Goal: Task Accomplishment & Management: Manage account settings

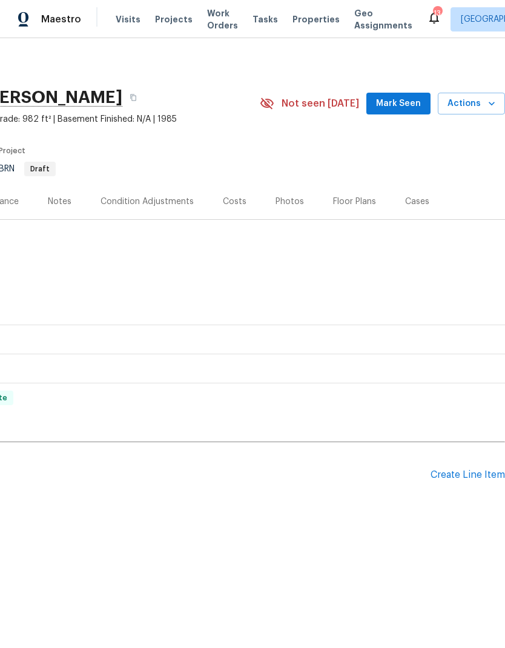
scroll to position [0, 179]
click at [467, 465] on div "Pending Line Items Create Line Item" at bounding box center [163, 475] width 684 height 56
click at [455, 472] on div "Create Line Item" at bounding box center [467, 475] width 74 height 12
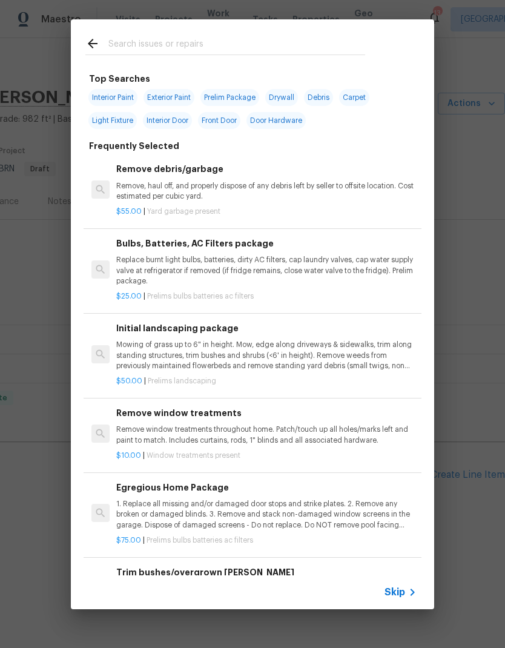
click at [159, 89] on span "Exterior Paint" at bounding box center [168, 97] width 51 height 17
type input "Exterior Paint"
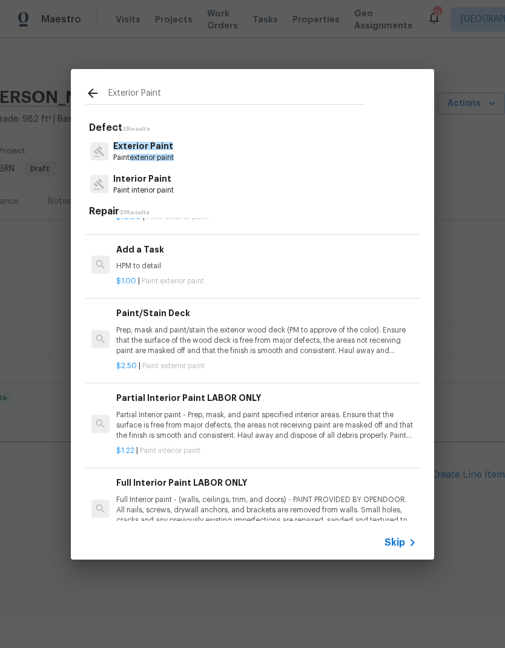
scroll to position [283, 1]
click at [141, 254] on div "Add a Task HPM to detail" at bounding box center [266, 257] width 300 height 29
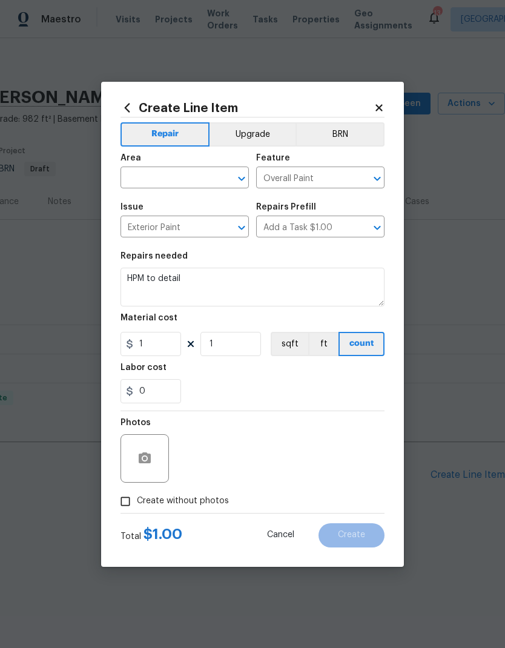
click at [130, 260] on h5 "Repairs needed" at bounding box center [153, 256] width 67 height 8
click at [158, 182] on input "text" at bounding box center [167, 179] width 94 height 19
click at [150, 206] on li "Exterior Addition" at bounding box center [184, 206] width 128 height 20
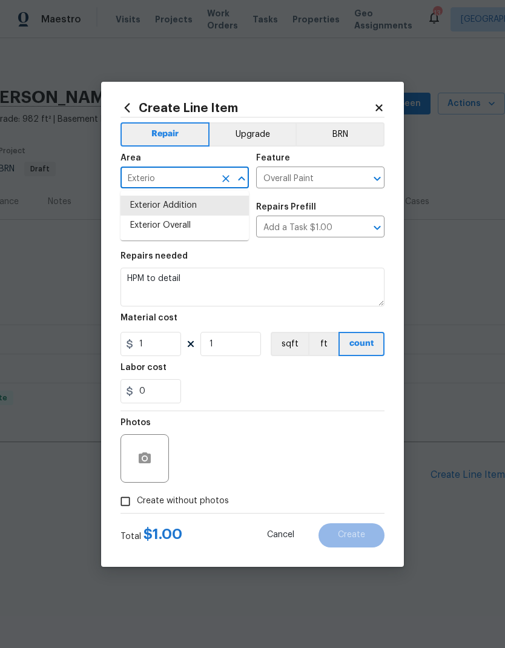
click at [161, 231] on li "Exterior Overall" at bounding box center [184, 226] width 128 height 20
type input "Exterior Overall"
click at [161, 231] on input "Exterior Paint" at bounding box center [167, 228] width 94 height 19
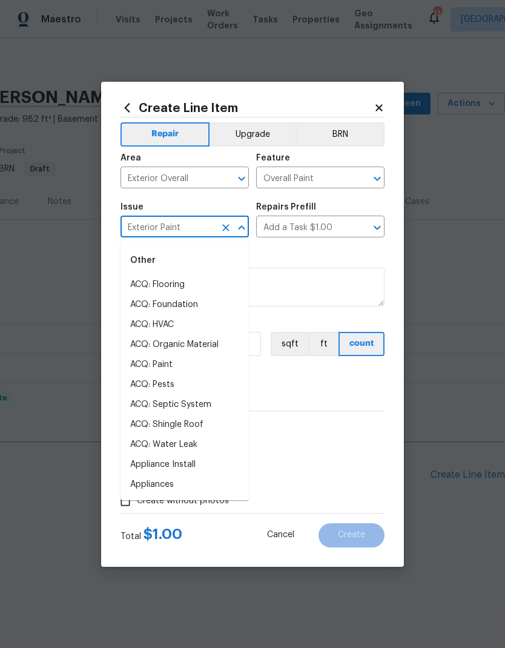
click at [279, 269] on textarea "HPM to detail" at bounding box center [252, 287] width 264 height 39
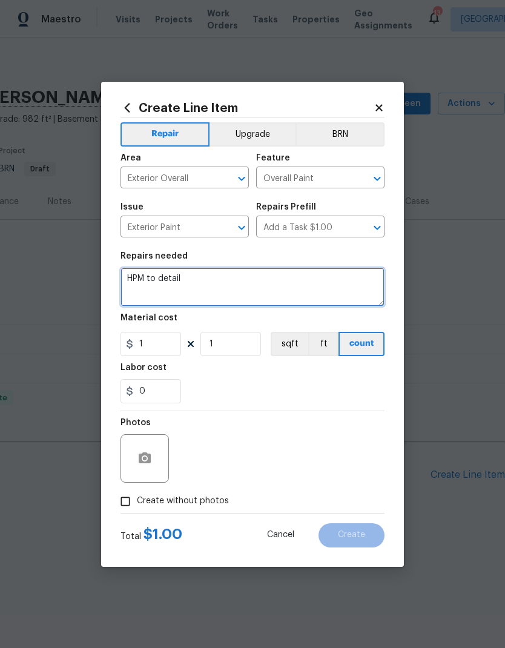
click at [131, 279] on textarea "HPM to detail" at bounding box center [252, 287] width 264 height 39
click at [131, 278] on textarea "HPM to detail" at bounding box center [252, 287] width 264 height 39
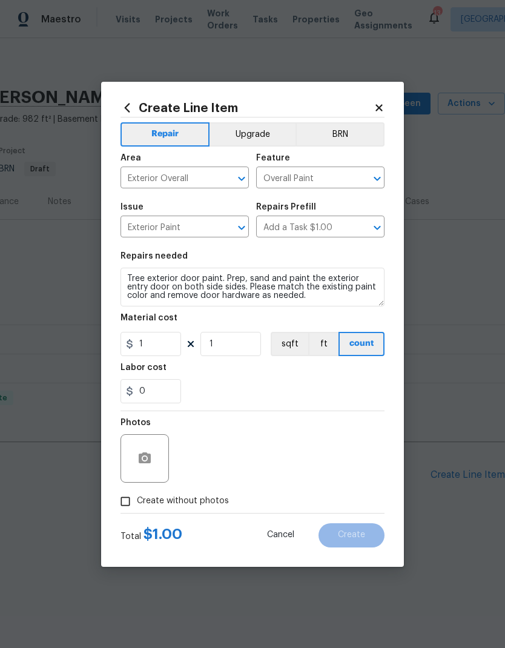
click at [203, 370] on div "Labor cost" at bounding box center [252, 371] width 264 height 16
click at [231, 295] on textarea "Tree exterior door paint. Prep, sand and paint the exterior entry door on both …" at bounding box center [252, 287] width 264 height 39
click at [233, 372] on div "Labor cost" at bounding box center [252, 371] width 264 height 16
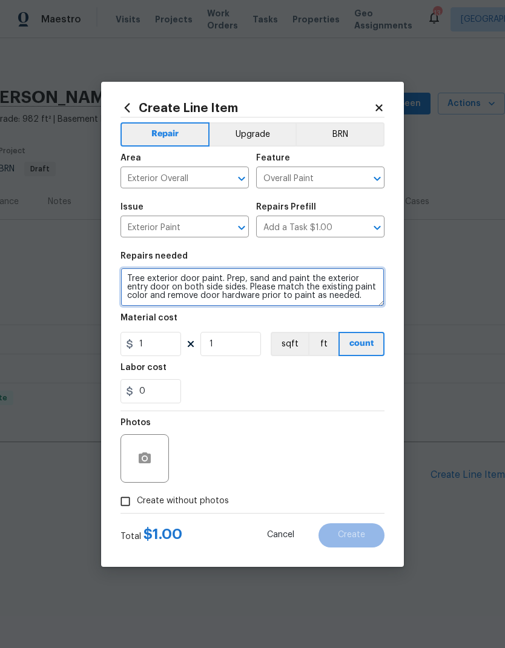
click at [329, 297] on textarea "Tree exterior door paint. Prep, sand and paint the exterior entry door on both …" at bounding box center [252, 287] width 264 height 39
click at [305, 298] on textarea "Tree exterior door paint. Prep, sand and paint the exterior entry door on both …" at bounding box center [252, 287] width 264 height 39
type textarea "Tree exterior door paint. Prep, sand and paint the exterior entry door on both …"
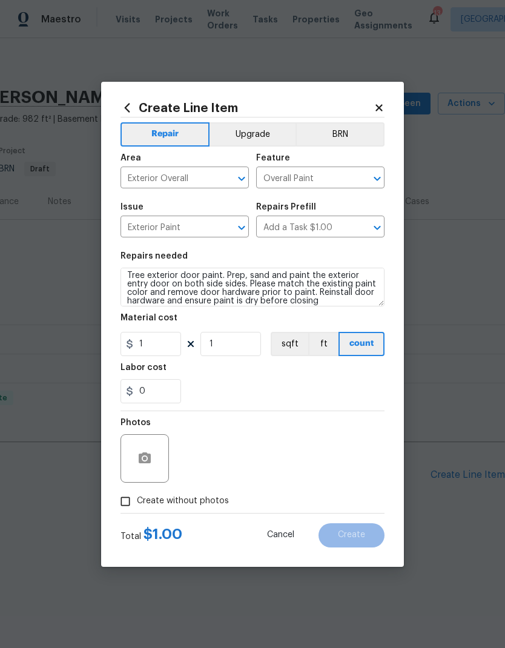
click at [217, 400] on div "0" at bounding box center [252, 391] width 264 height 24
click at [156, 342] on input "1" at bounding box center [150, 344] width 61 height 24
type input "250"
click at [232, 374] on div "Labor cost" at bounding box center [252, 371] width 264 height 16
click at [151, 465] on icon "button" at bounding box center [144, 458] width 15 height 15
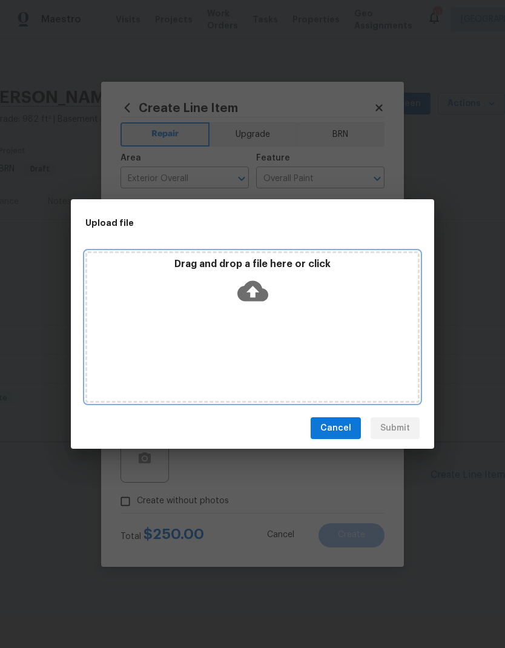
click at [251, 285] on icon at bounding box center [252, 291] width 31 height 21
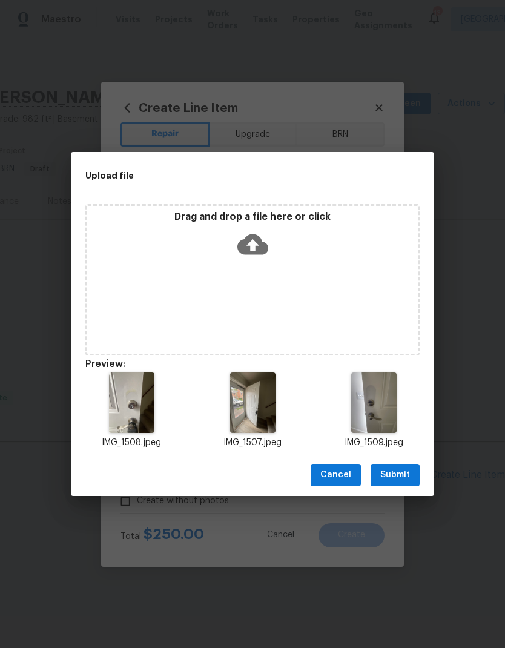
click at [395, 472] on span "Submit" at bounding box center [395, 474] width 30 height 15
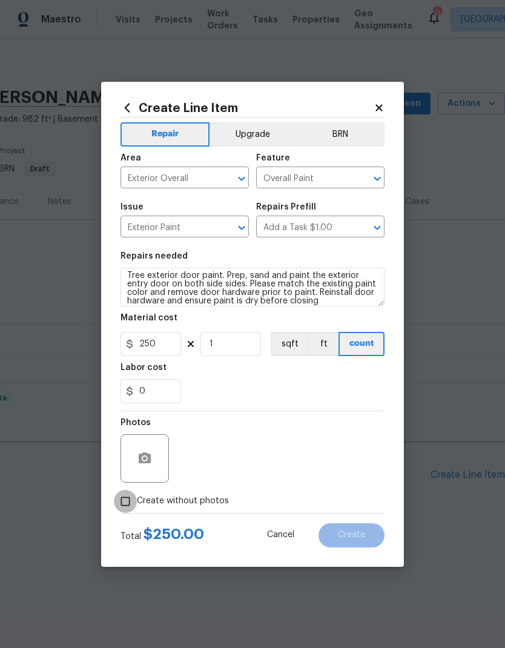
click at [122, 507] on input "Create without photos" at bounding box center [125, 501] width 23 height 23
checkbox input "true"
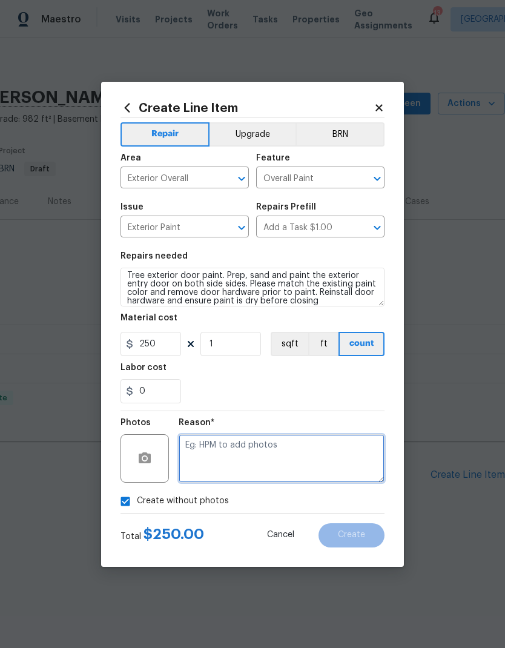
click at [205, 464] on textarea at bounding box center [282, 458] width 206 height 48
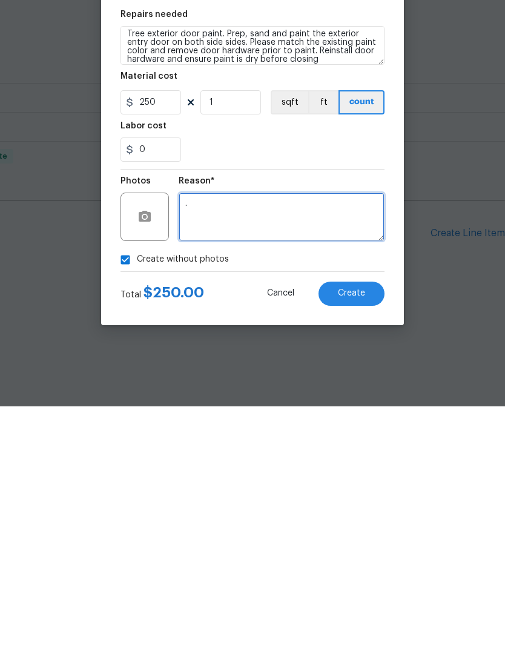
type textarea "."
click at [357, 523] on button "Create" at bounding box center [351, 535] width 66 height 24
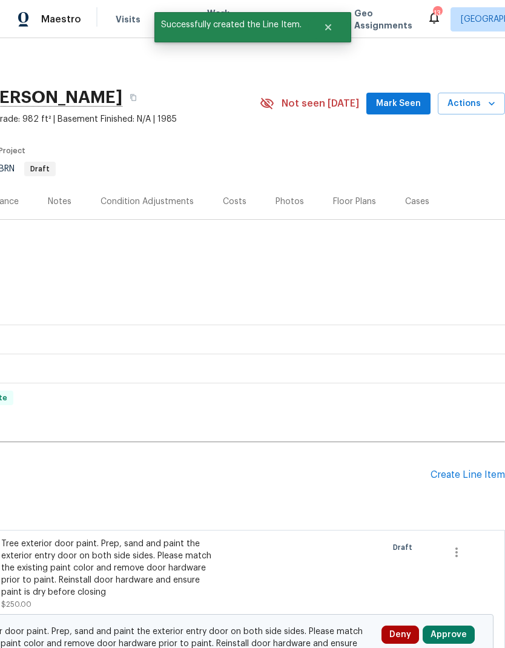
click at [449, 476] on div "Create Line Item" at bounding box center [467, 475] width 74 height 12
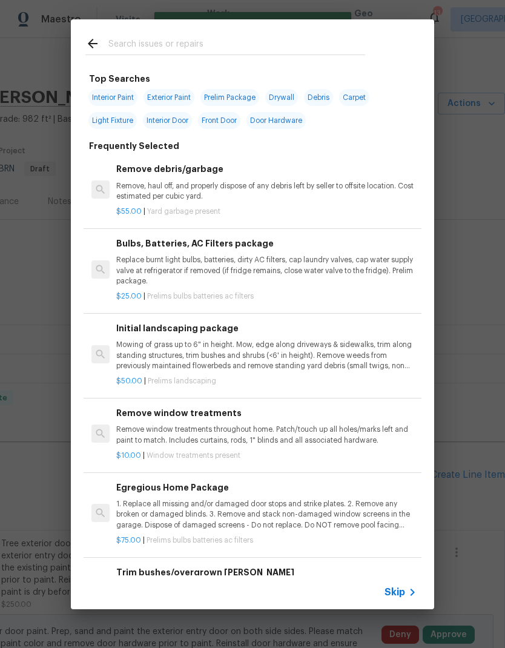
click at [153, 40] on input "text" at bounding box center [236, 45] width 257 height 18
type input "Door trim"
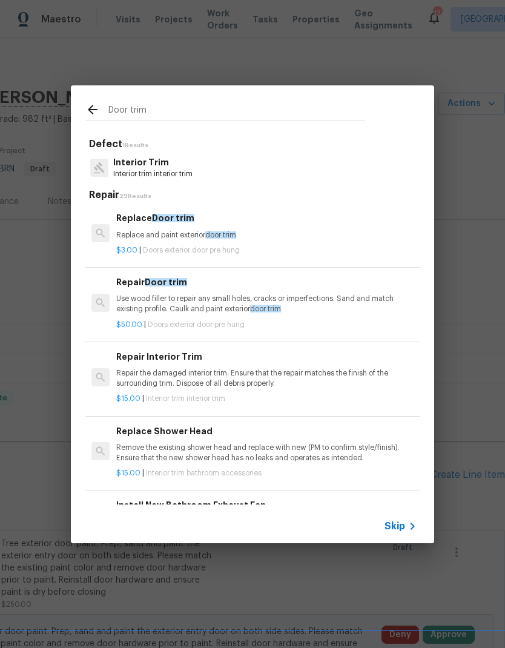
click at [136, 230] on p "Replace and paint exterior door trim" at bounding box center [266, 235] width 300 height 10
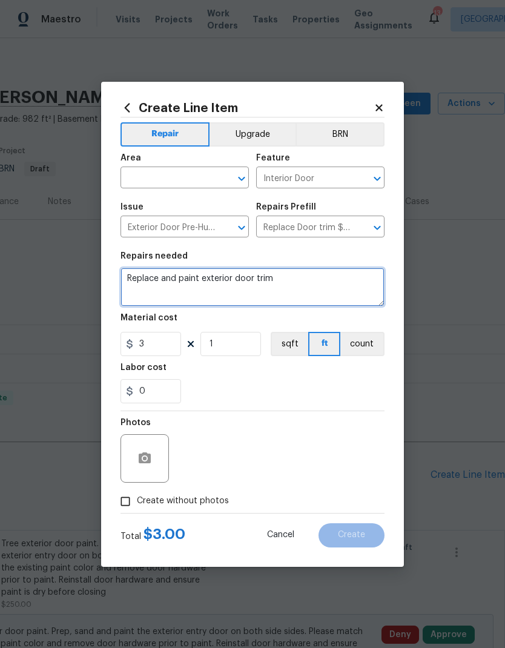
click at [128, 274] on textarea "Replace and paint exterior door trim" at bounding box center [252, 287] width 264 height 39
click at [133, 279] on textarea "Replace and paint exterior door trim" at bounding box center [252, 287] width 264 height 39
click at [131, 277] on textarea "Replace and paint exterior door trim" at bounding box center [252, 287] width 264 height 39
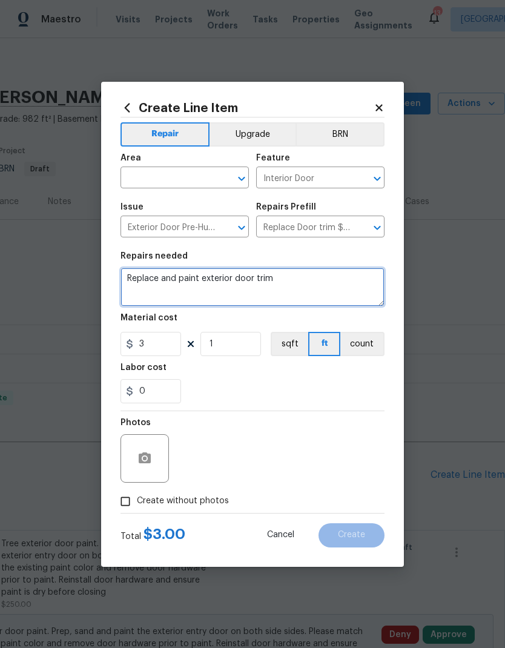
type textarea "S and paint exterior door trim"
click at [132, 277] on textarea "S and paint exterior door trim" at bounding box center [252, 287] width 264 height 39
click at [131, 277] on textarea "S and paint exterior door trim" at bounding box center [252, 287] width 264 height 39
type textarea "Secure loose piece of door trim"
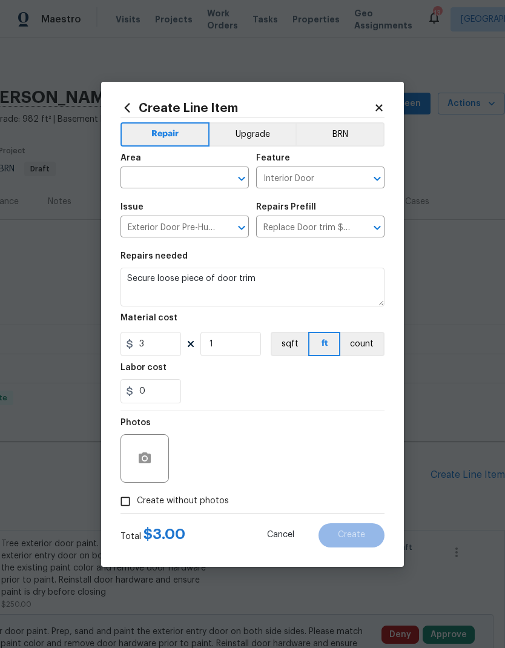
click at [219, 387] on div "0" at bounding box center [252, 391] width 264 height 24
click at [151, 343] on input "3" at bounding box center [150, 344] width 61 height 24
type input "25"
click at [179, 386] on input "0" at bounding box center [150, 391] width 61 height 24
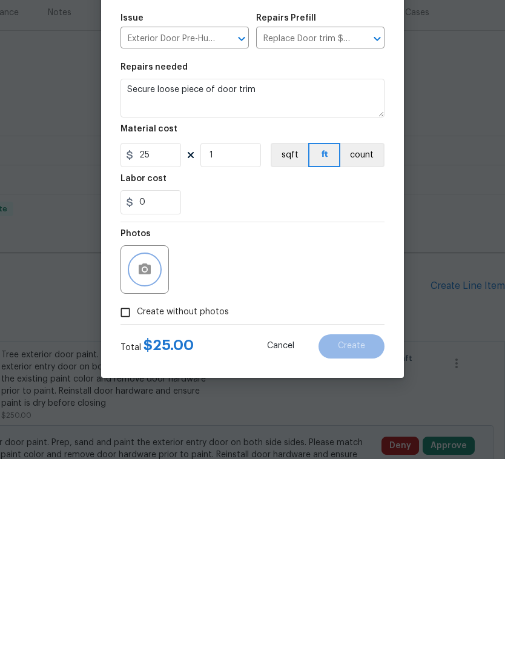
click at [141, 451] on icon "button" at bounding box center [144, 458] width 15 height 15
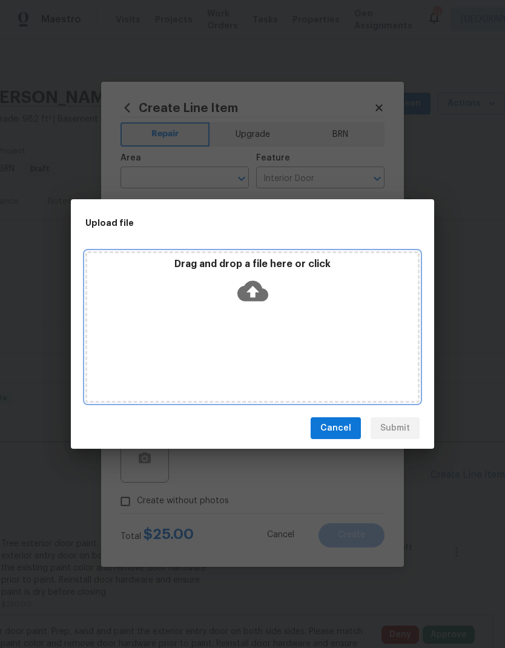
click at [263, 289] on icon at bounding box center [252, 291] width 31 height 21
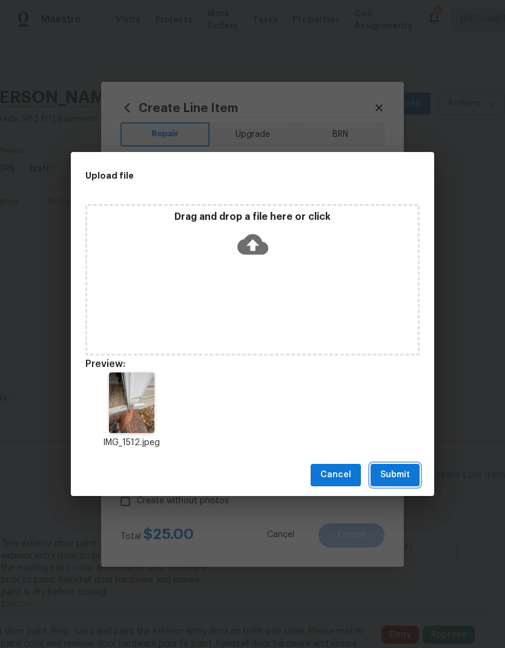
click at [391, 470] on span "Submit" at bounding box center [395, 474] width 30 height 15
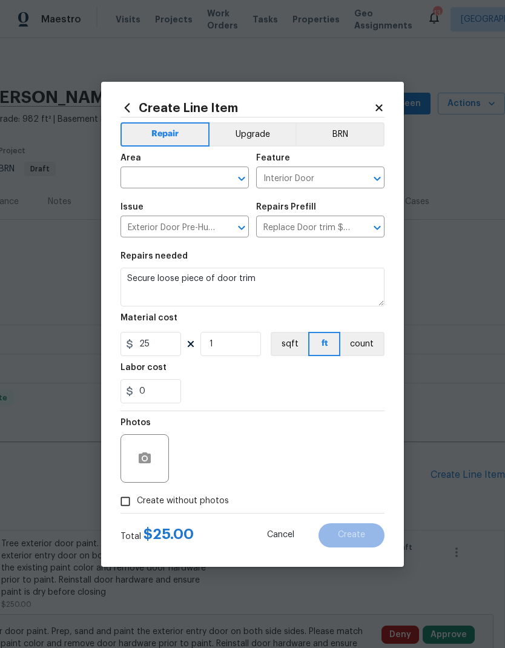
click at [153, 180] on input "text" at bounding box center [167, 179] width 94 height 19
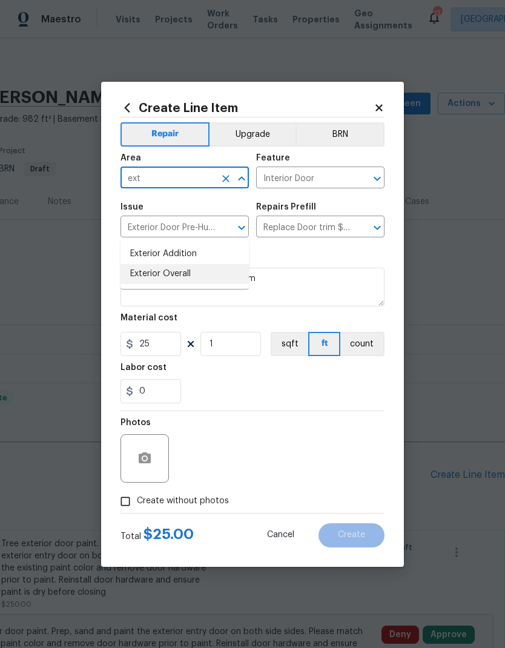
click at [140, 264] on li "Exterior Overall" at bounding box center [184, 274] width 128 height 20
type input "Exterior Overall"
click at [288, 182] on input "Interior Door" at bounding box center [303, 179] width 94 height 19
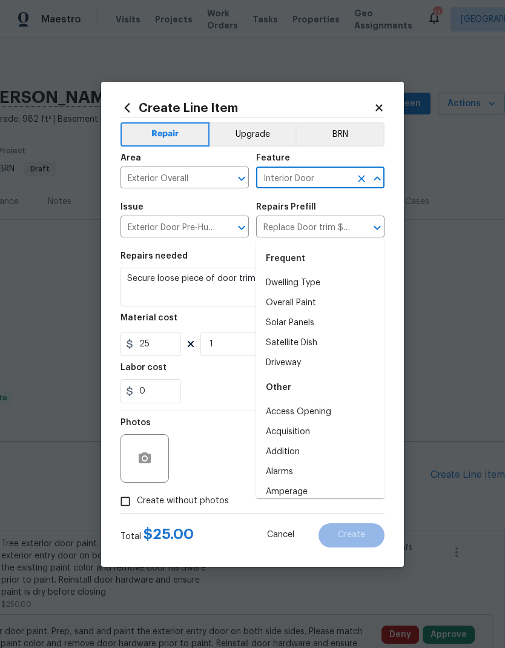
click at [284, 244] on div "Frequent" at bounding box center [320, 258] width 128 height 29
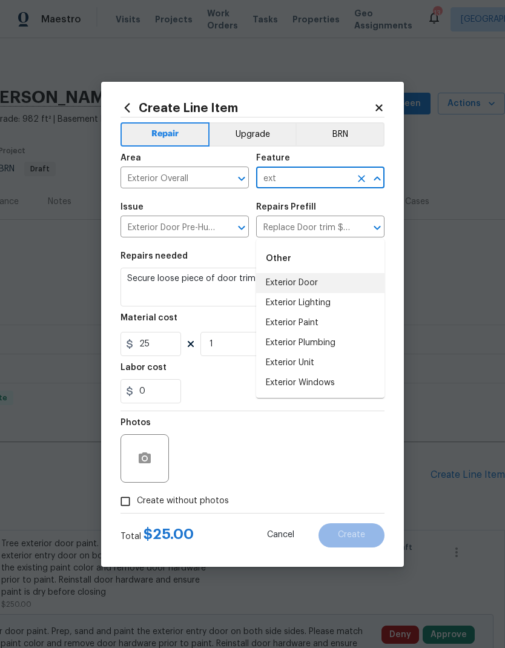
click at [277, 273] on li "Exterior Door" at bounding box center [320, 283] width 128 height 20
type input "Exterior Door"
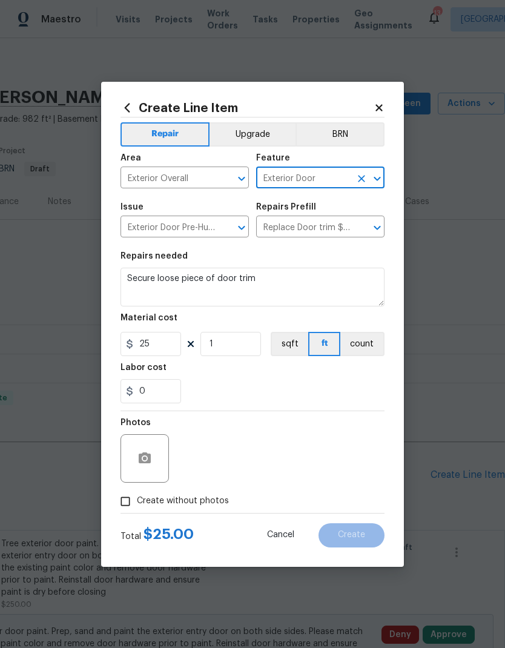
click at [228, 382] on div "0" at bounding box center [252, 391] width 264 height 24
click at [125, 504] on input "Create without photos" at bounding box center [125, 501] width 23 height 23
checkbox input "true"
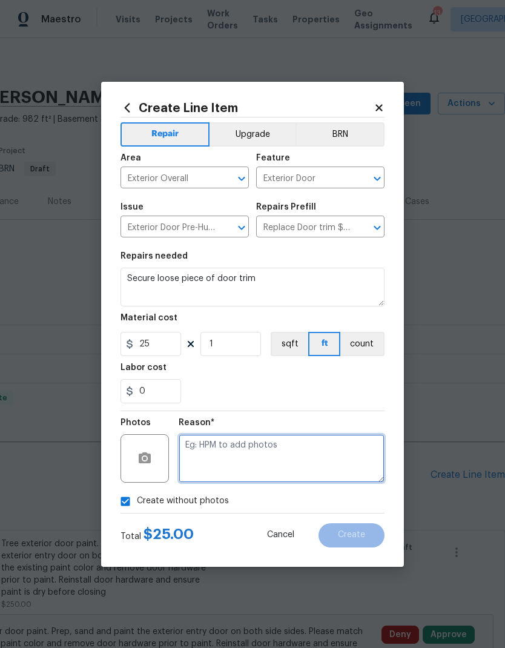
click at [209, 463] on textarea at bounding box center [282, 458] width 206 height 48
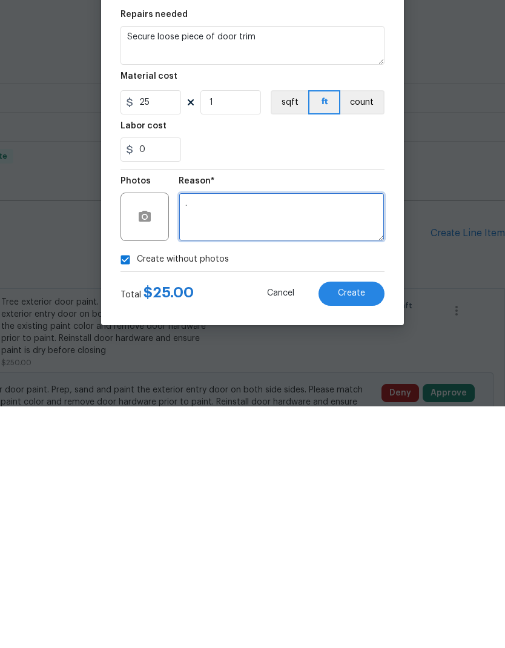
type textarea "."
click at [349, 523] on button "Create" at bounding box center [351, 535] width 66 height 24
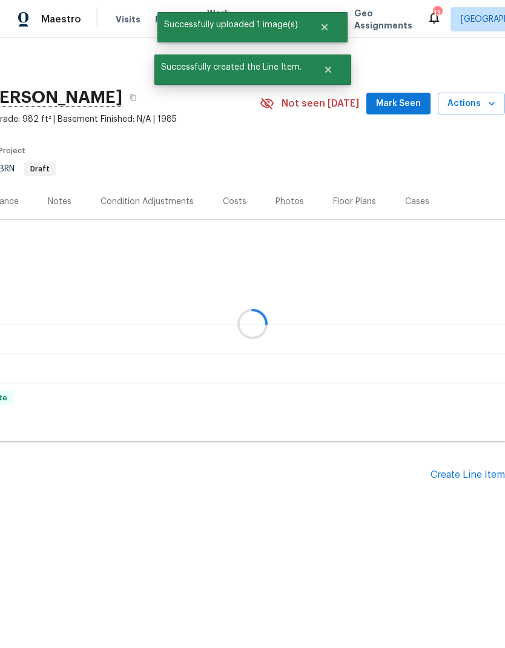
scroll to position [0, 0]
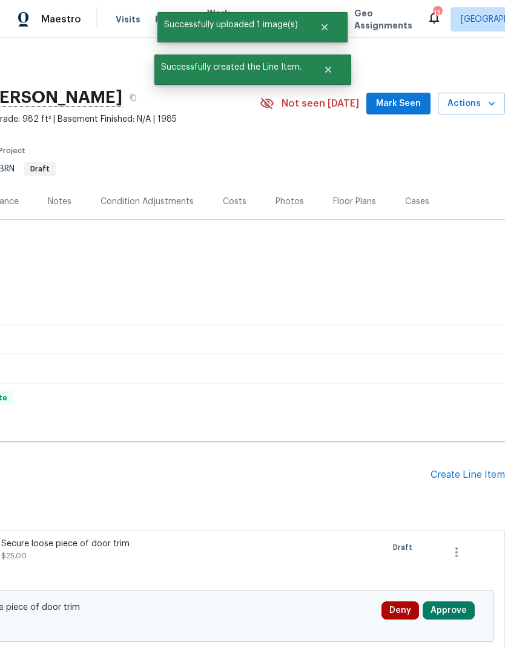
click at [449, 473] on div "Create Line Item" at bounding box center [467, 475] width 74 height 12
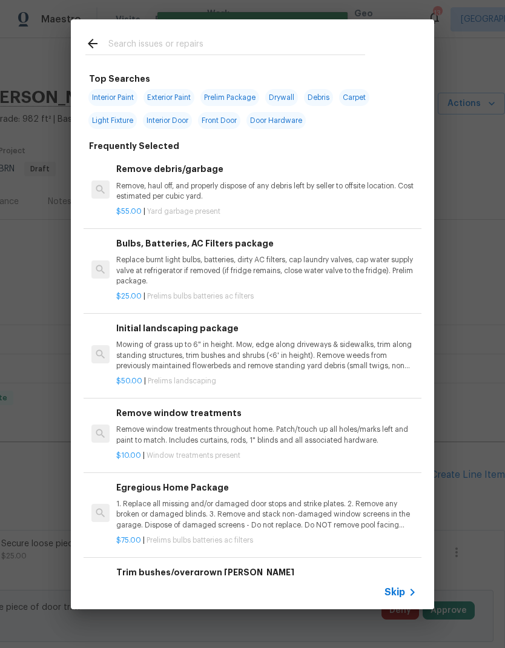
click at [158, 50] on input "text" at bounding box center [236, 45] width 257 height 18
type input "Clean"
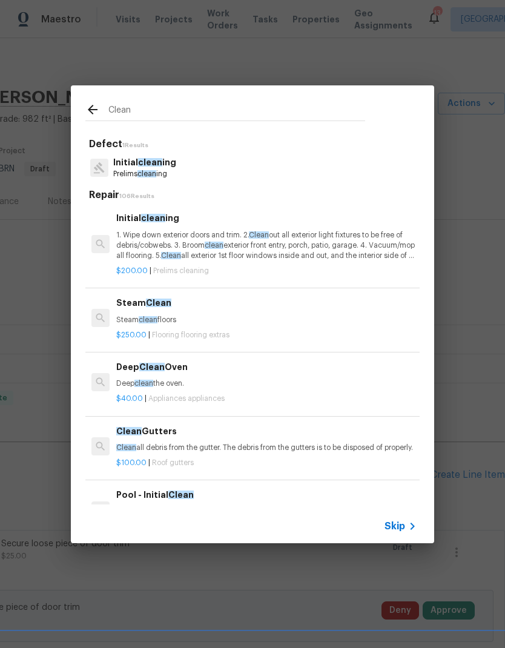
click at [136, 245] on p "1. Wipe down exterior doors and trim. 2. Clean out all exterior light fixtures …" at bounding box center [266, 245] width 300 height 31
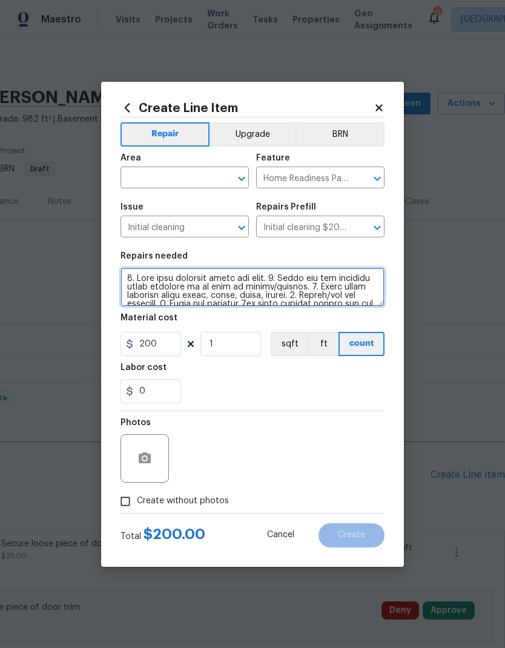
click at [134, 272] on textarea at bounding box center [252, 287] width 264 height 39
click at [124, 271] on textarea at bounding box center [252, 287] width 264 height 39
click at [128, 277] on textarea at bounding box center [252, 287] width 264 height 39
click at [128, 276] on textarea at bounding box center [252, 287] width 264 height 39
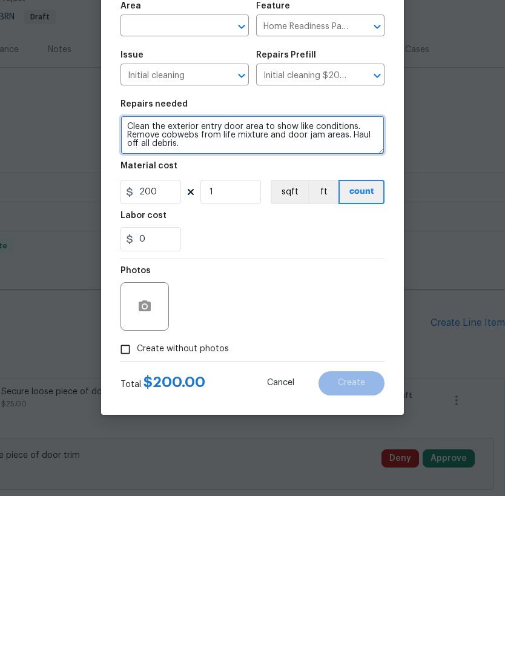
type textarea "Clean the exterior entry door area to show like conditions. Remove cobwebs from…"
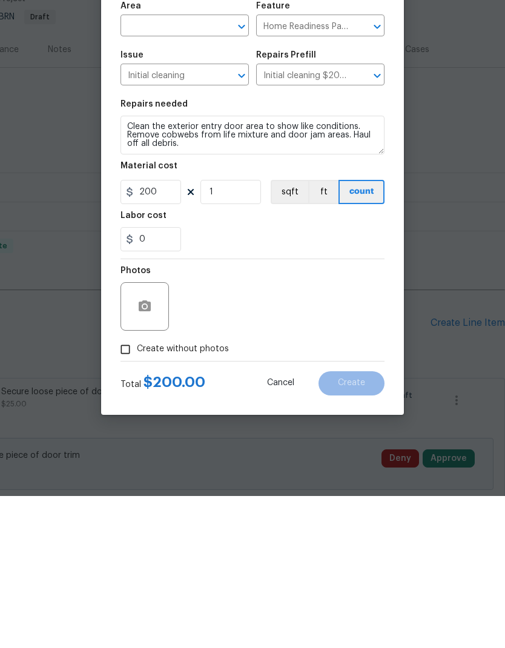
click at [208, 379] on div "0" at bounding box center [252, 391] width 264 height 24
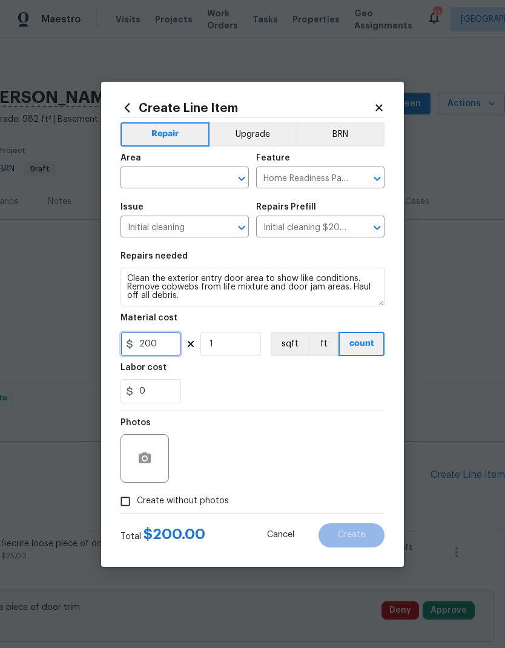
click at [159, 345] on input "200" at bounding box center [150, 344] width 61 height 24
type input "50"
click at [250, 383] on div "0" at bounding box center [252, 391] width 264 height 24
click at [157, 343] on input "50" at bounding box center [150, 344] width 61 height 24
click at [245, 377] on div "Labor cost" at bounding box center [252, 371] width 264 height 16
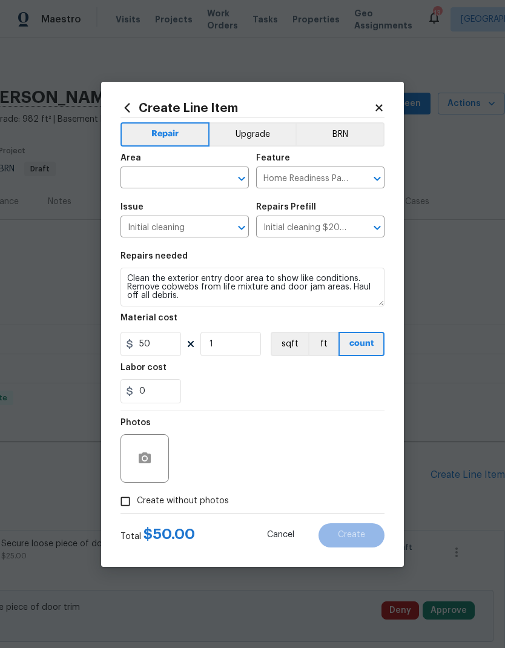
click at [179, 179] on input "text" at bounding box center [167, 179] width 94 height 19
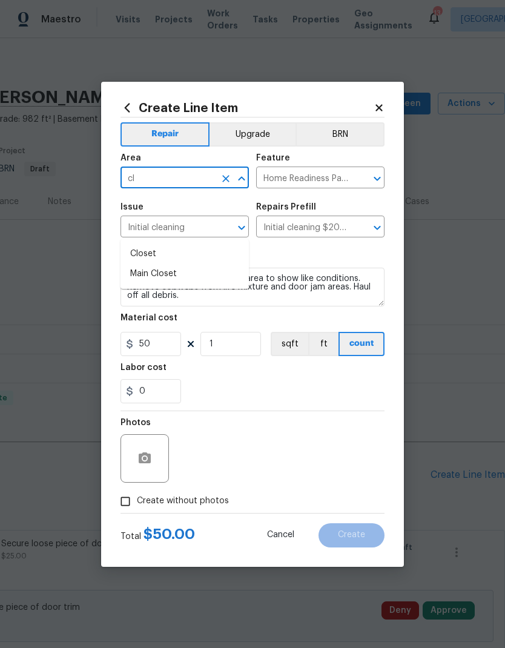
type input "c"
click at [146, 244] on li "Entryway" at bounding box center [184, 254] width 128 height 20
type input "Entryway"
click at [235, 391] on div "0" at bounding box center [252, 391] width 264 height 24
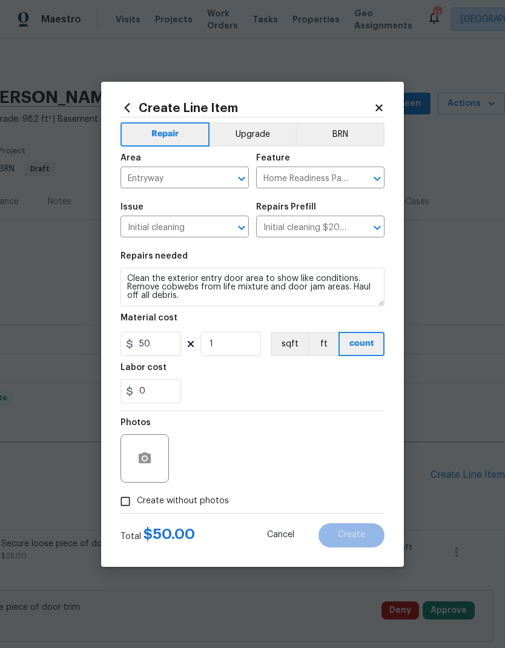
click at [128, 496] on input "Create without photos" at bounding box center [125, 501] width 23 height 23
checkbox input "true"
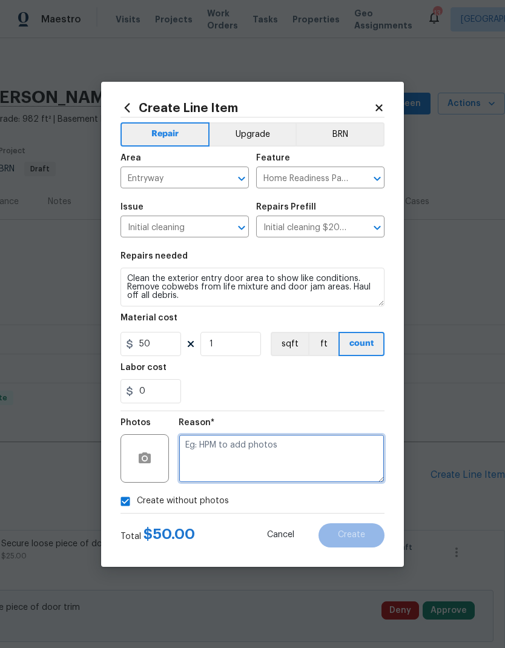
click at [230, 471] on textarea at bounding box center [282, 458] width 206 height 48
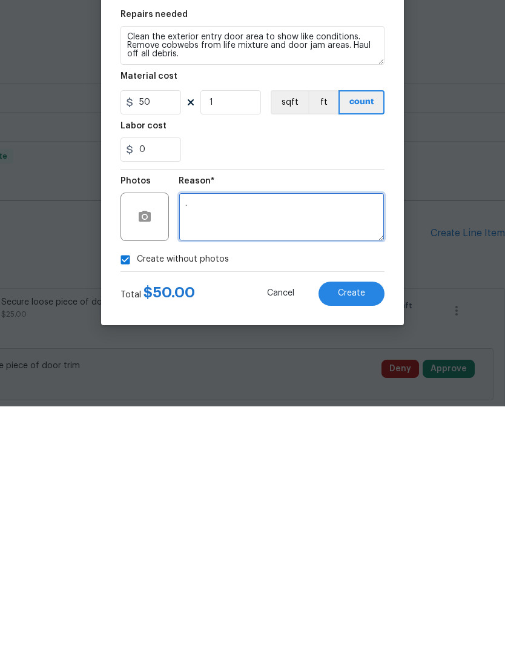
type textarea "."
click at [337, 523] on button "Create" at bounding box center [351, 535] width 66 height 24
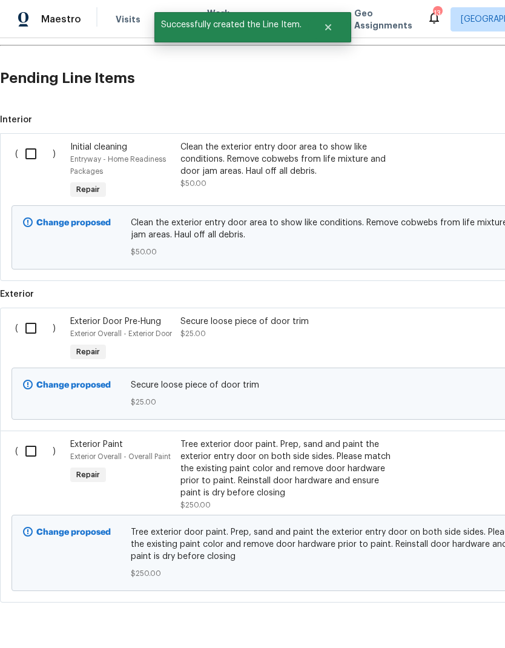
scroll to position [396, 0]
click at [27, 142] on input "checkbox" at bounding box center [35, 154] width 35 height 25
checkbox input "true"
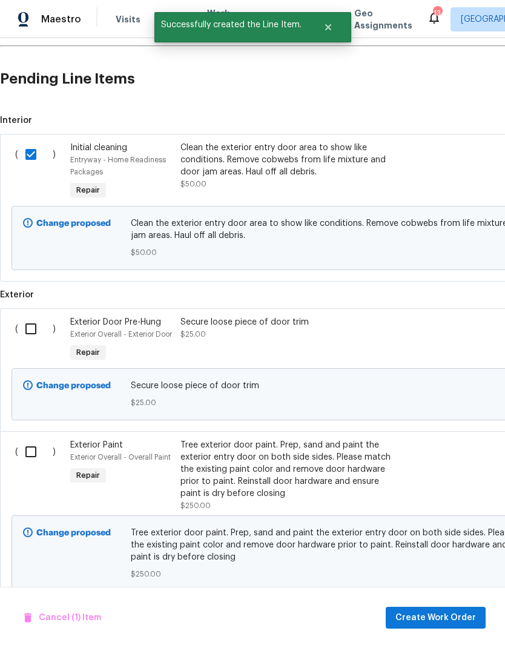
click at [35, 316] on input "checkbox" at bounding box center [35, 328] width 35 height 25
checkbox input "true"
click at [24, 439] on input "checkbox" at bounding box center [35, 451] width 35 height 25
checkbox input "true"
click at [412, 613] on span "Create Work Order" at bounding box center [435, 617] width 81 height 15
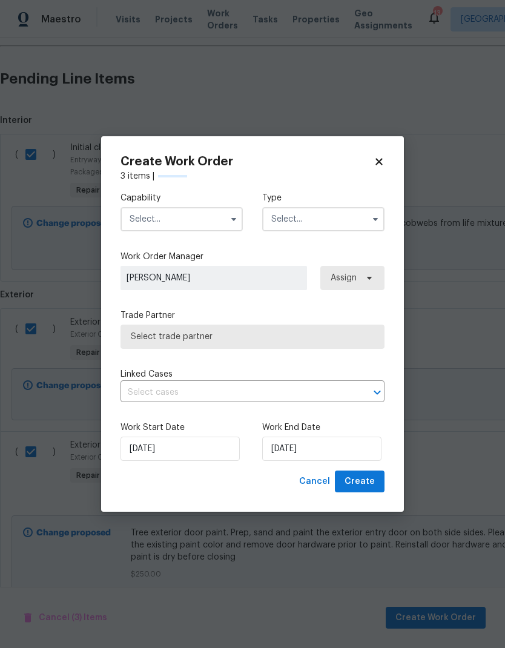
checkbox input "false"
click at [152, 213] on input "text" at bounding box center [181, 219] width 122 height 24
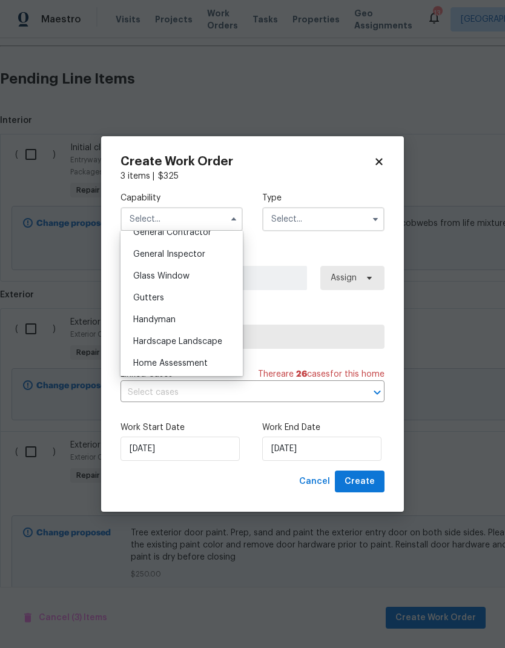
scroll to position [564, 0]
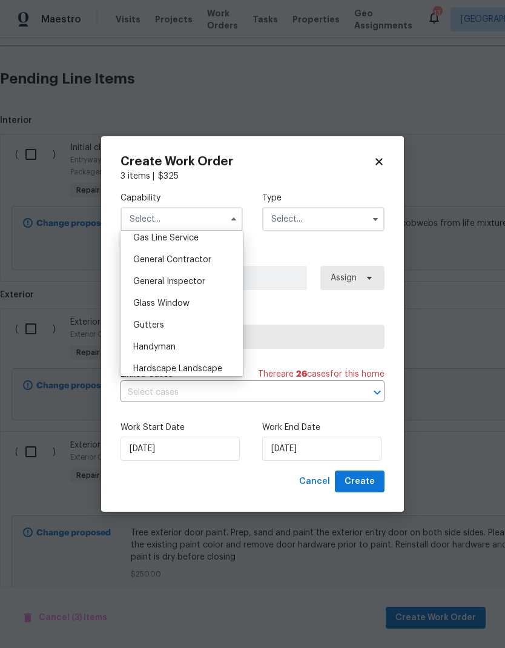
click at [148, 261] on span "General Contractor" at bounding box center [172, 259] width 78 height 8
type input "General Contractor"
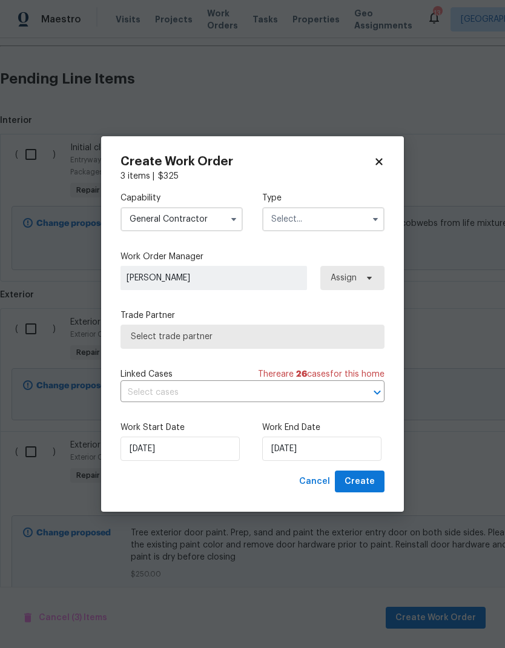
click at [299, 217] on input "text" at bounding box center [323, 219] width 122 height 24
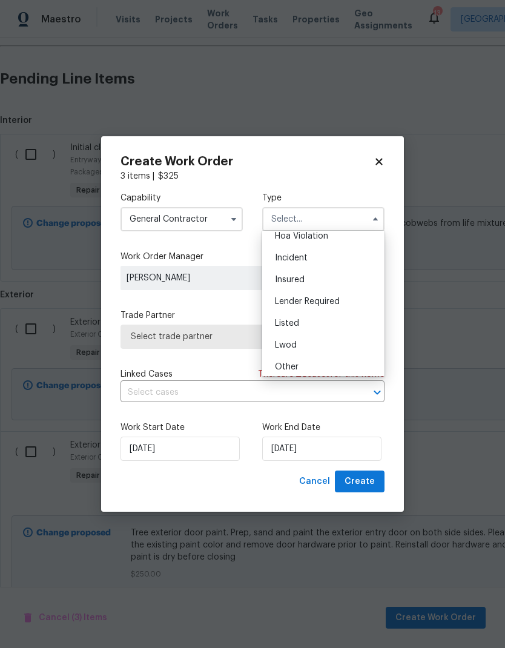
scroll to position [31, 0]
click at [283, 323] on span "Listed" at bounding box center [287, 322] width 24 height 8
type input "Listed"
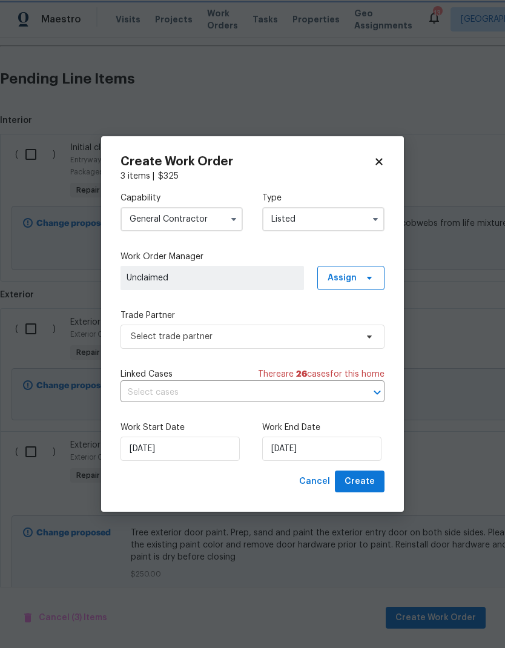
scroll to position [0, 0]
click at [348, 279] on span "Assign" at bounding box center [342, 278] width 29 height 12
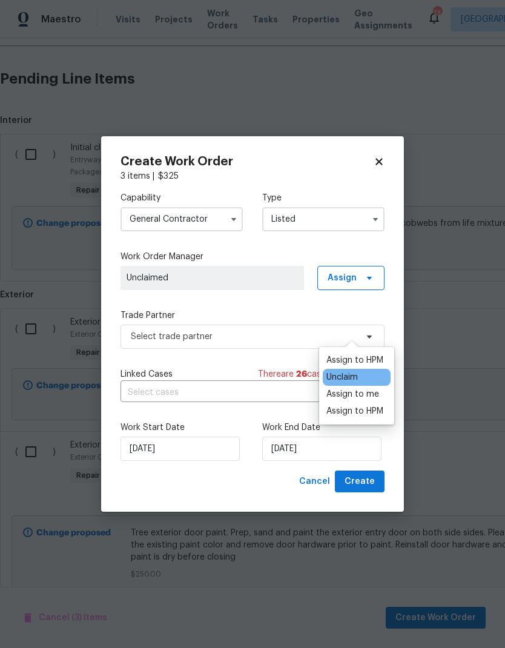
click at [340, 405] on div "Assign to HPM" at bounding box center [354, 411] width 57 height 12
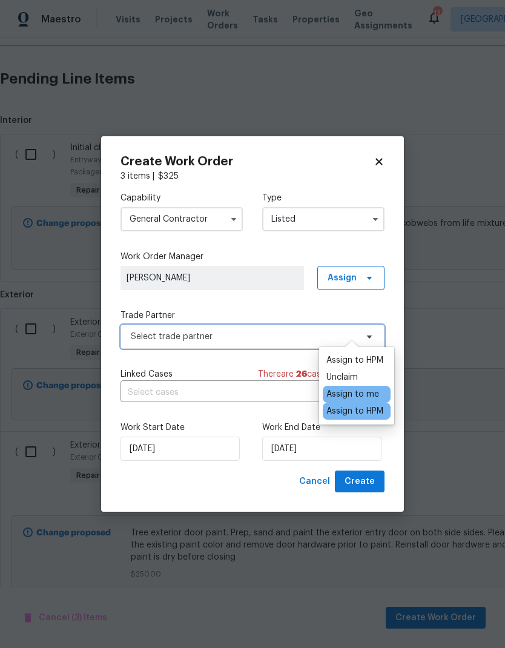
click at [166, 331] on span "Select trade partner" at bounding box center [244, 337] width 226 height 12
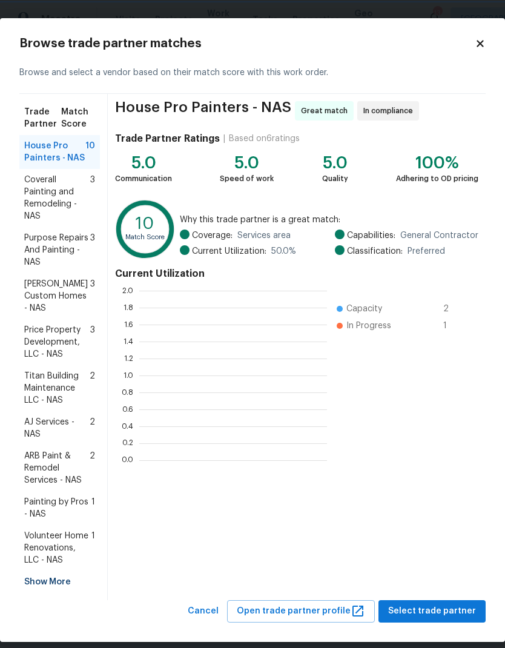
scroll to position [1, 1]
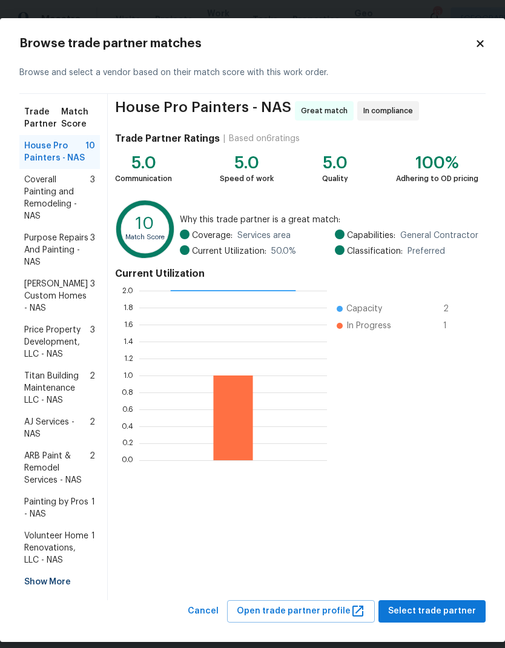
click at [42, 496] on span "Painting by Pros - NAS" at bounding box center [57, 508] width 67 height 24
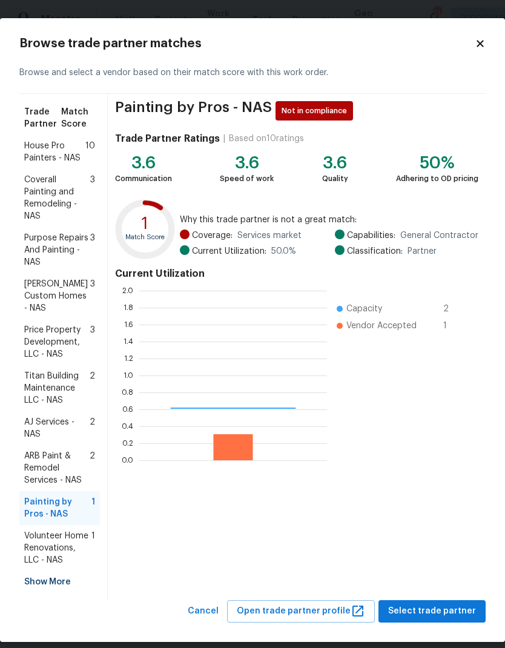
scroll to position [170, 188]
click at [418, 604] on span "Select trade partner" at bounding box center [432, 611] width 88 height 15
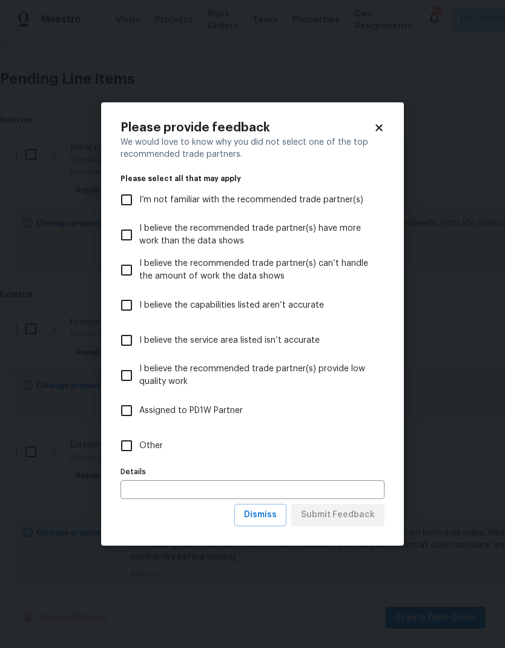
click at [123, 446] on input "Other" at bounding box center [126, 445] width 25 height 25
checkbox input "true"
click at [329, 513] on span "Submit Feedback" at bounding box center [338, 514] width 74 height 15
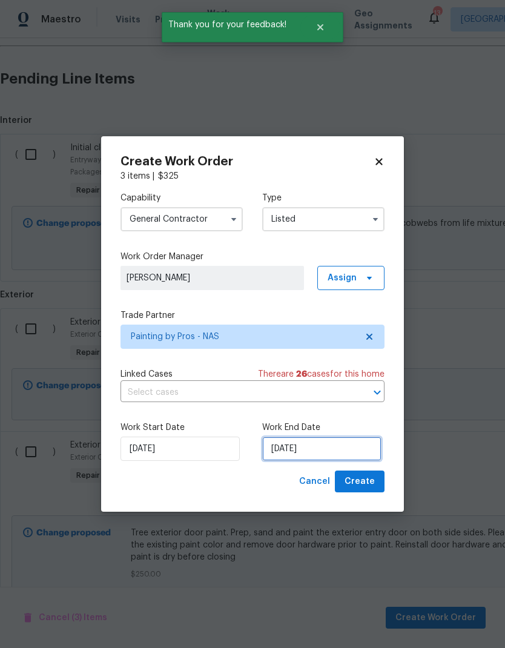
click at [317, 453] on input "[DATE]" at bounding box center [321, 449] width 119 height 24
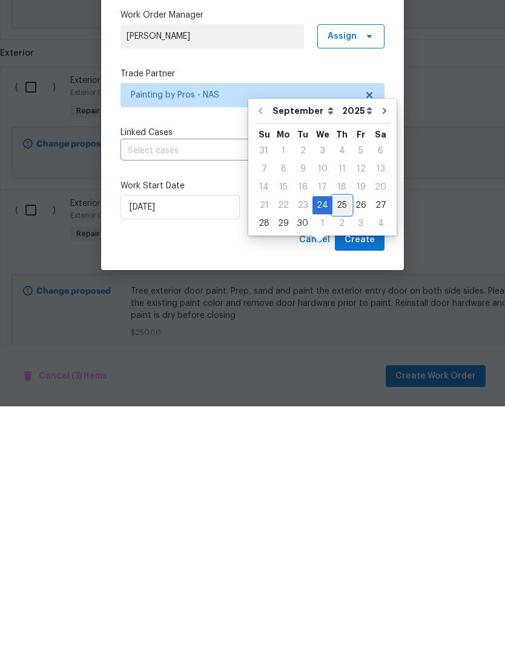
click at [333, 438] on div "25" at bounding box center [341, 446] width 19 height 17
type input "[DATE]"
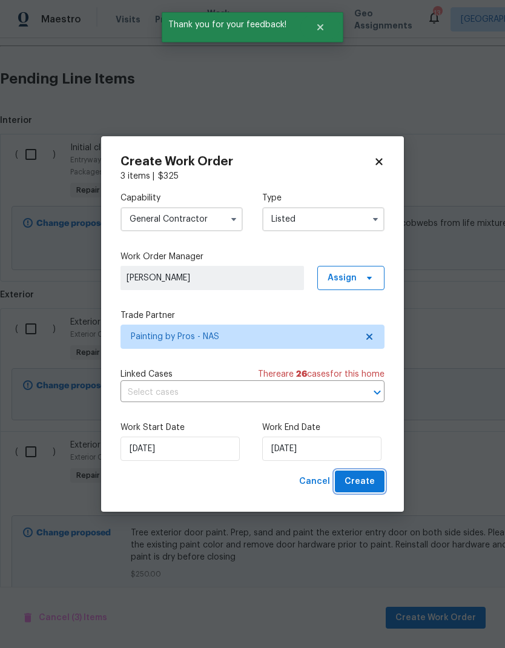
click at [357, 487] on span "Create" at bounding box center [359, 481] width 30 height 15
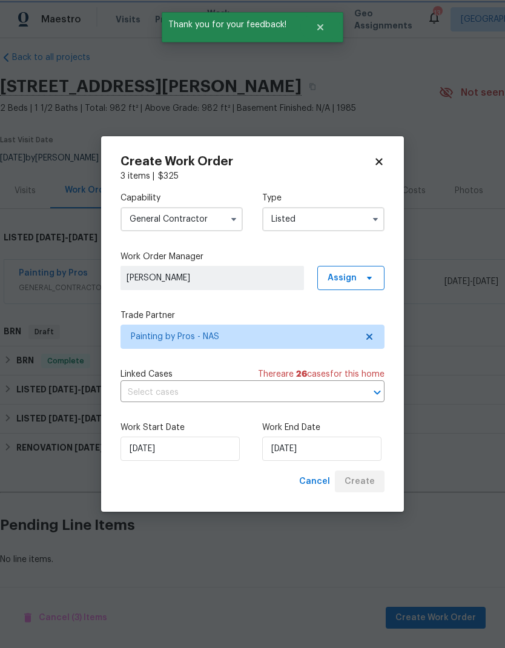
scroll to position [0, 0]
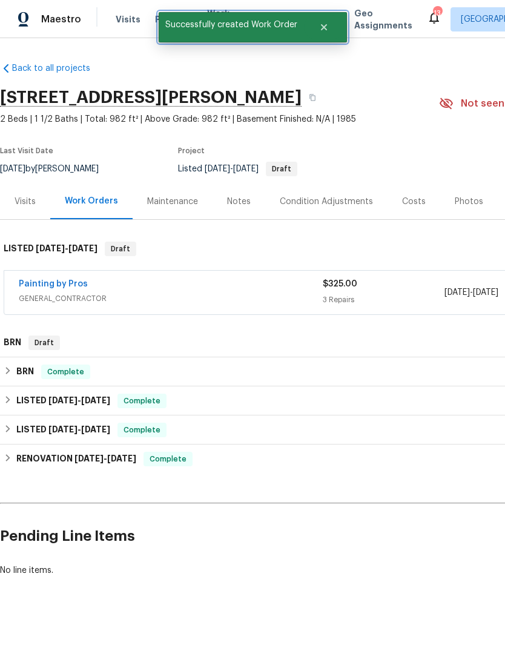
click at [328, 23] on button "Close" at bounding box center [324, 27] width 40 height 24
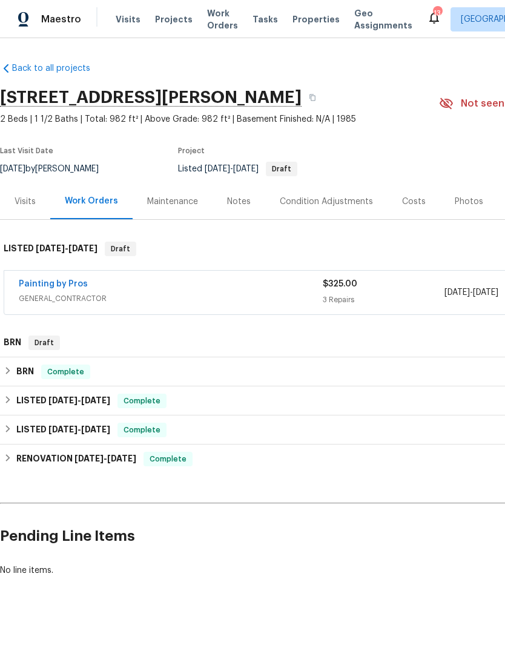
click at [213, 10] on span "Work Orders" at bounding box center [222, 19] width 31 height 24
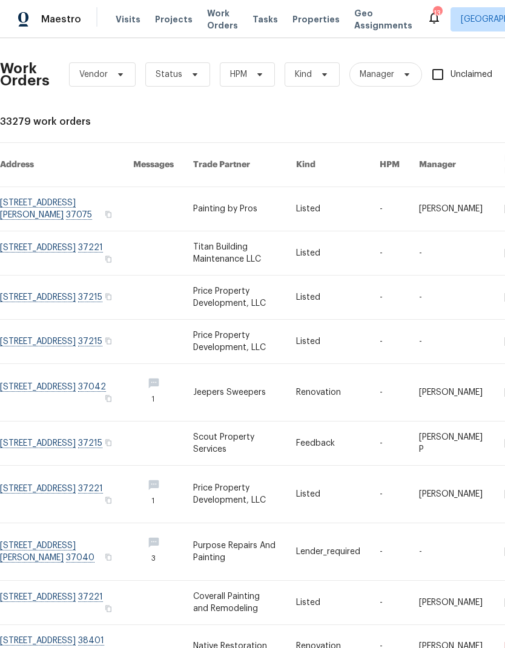
click at [213, 187] on link at bounding box center [244, 209] width 103 height 44
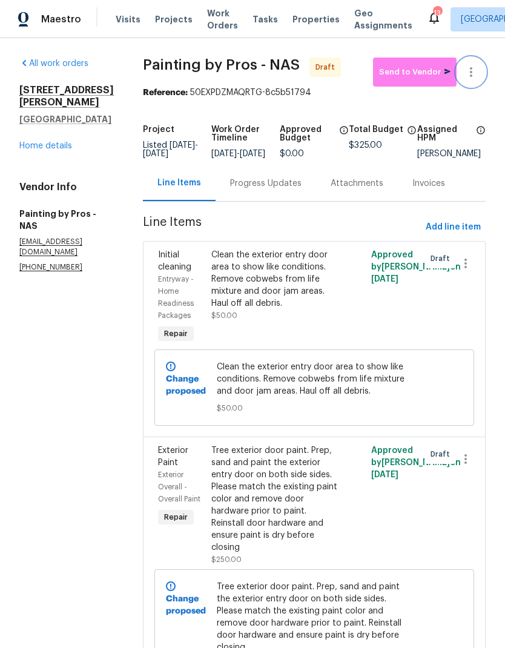
click at [470, 68] on icon "button" at bounding box center [471, 72] width 2 height 10
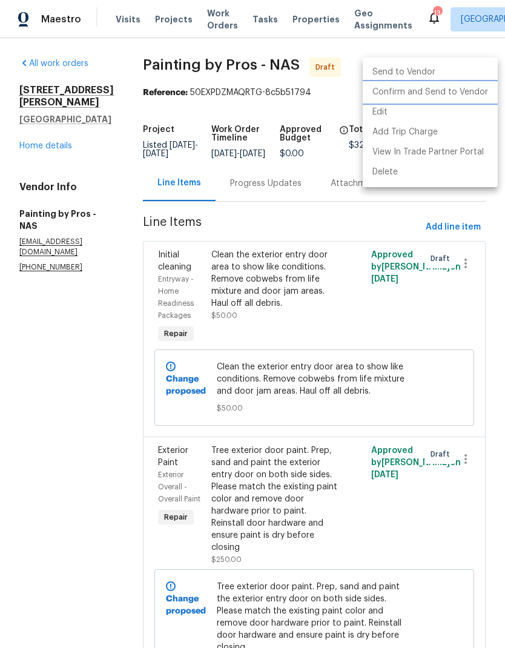
click at [430, 94] on li "Confirm and Send to Vendor" at bounding box center [430, 92] width 135 height 20
click at [62, 338] on div at bounding box center [252, 324] width 505 height 648
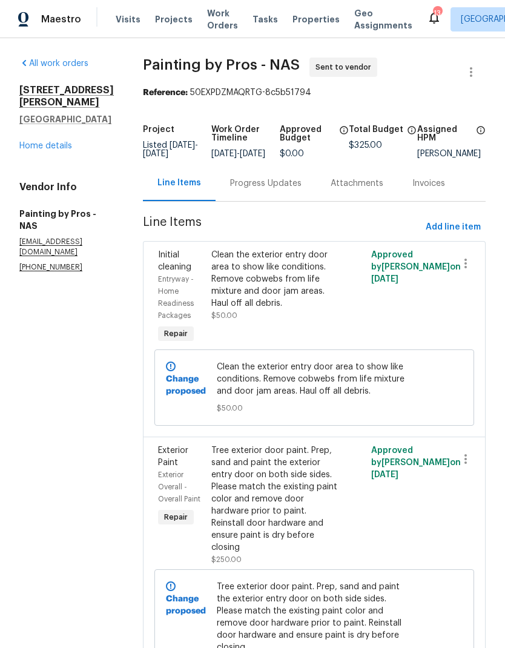
click at [258, 288] on div "Clean the exterior entry door area to show like conditions. Remove cobwebs from…" at bounding box center [274, 279] width 126 height 61
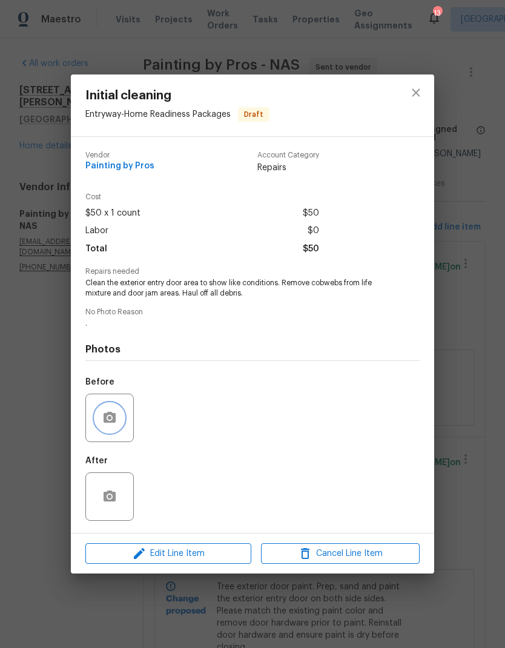
click at [109, 412] on icon "button" at bounding box center [109, 417] width 15 height 15
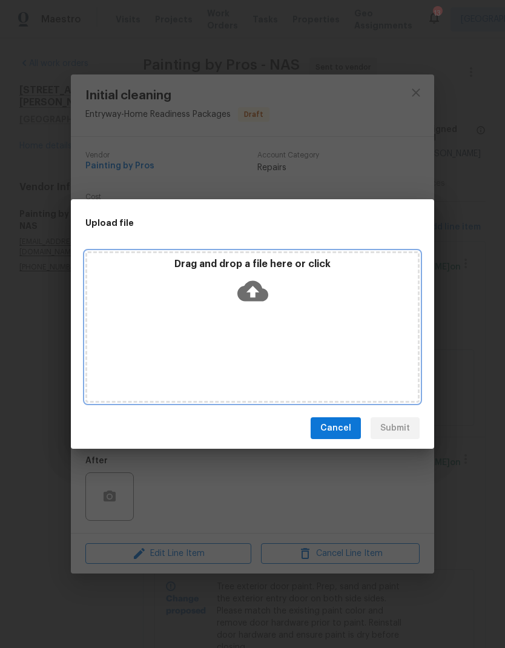
click at [259, 292] on icon at bounding box center [252, 291] width 31 height 21
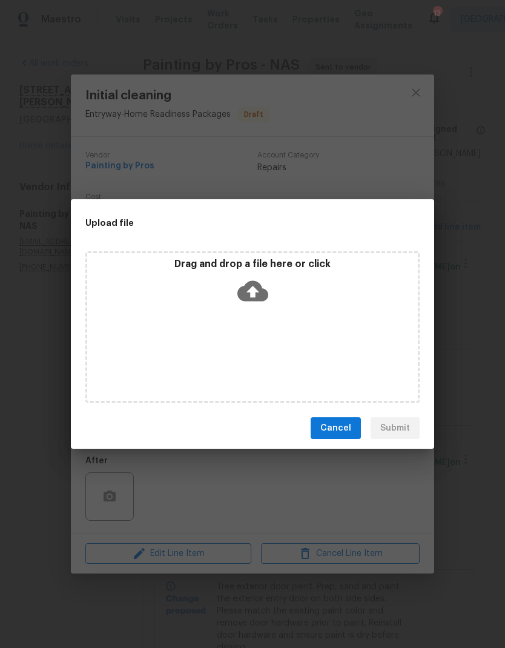
click at [289, 56] on div "Upload file Drag and drop a file here or click Cancel Submit" at bounding box center [252, 324] width 505 height 648
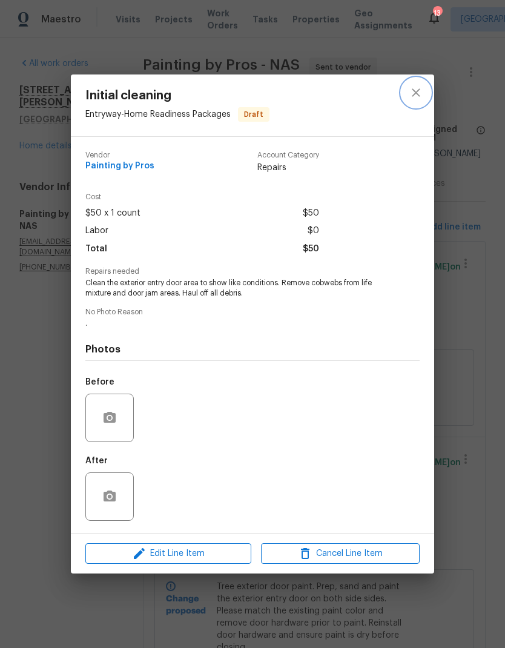
click at [407, 89] on button "close" at bounding box center [415, 92] width 29 height 29
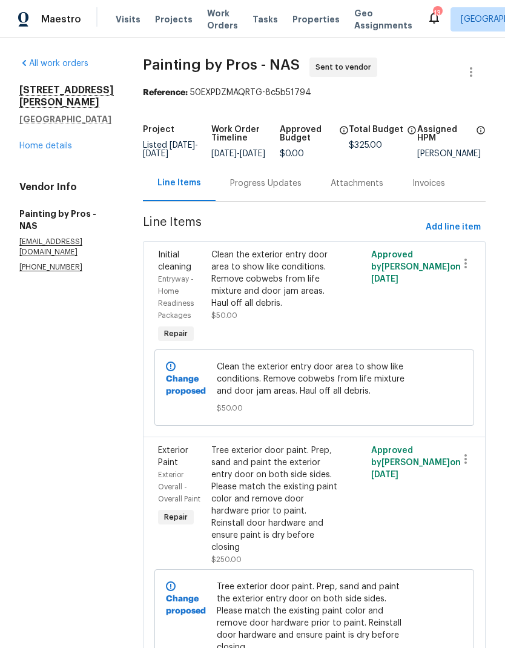
click at [279, 199] on div "Progress Updates" at bounding box center [266, 183] width 101 height 36
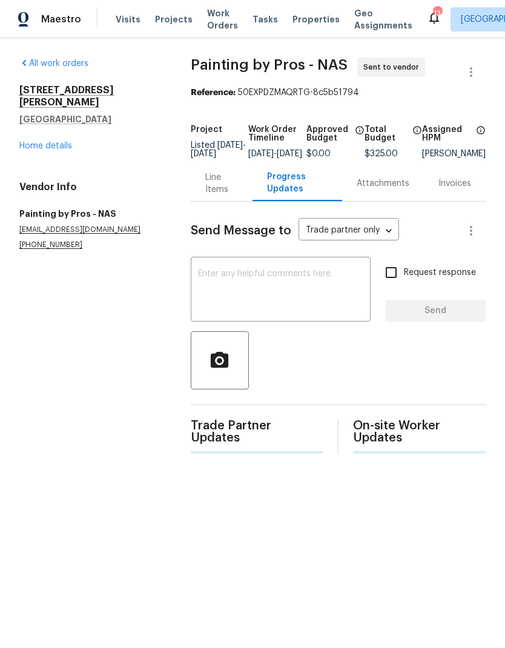
click at [236, 303] on textarea at bounding box center [280, 290] width 165 height 42
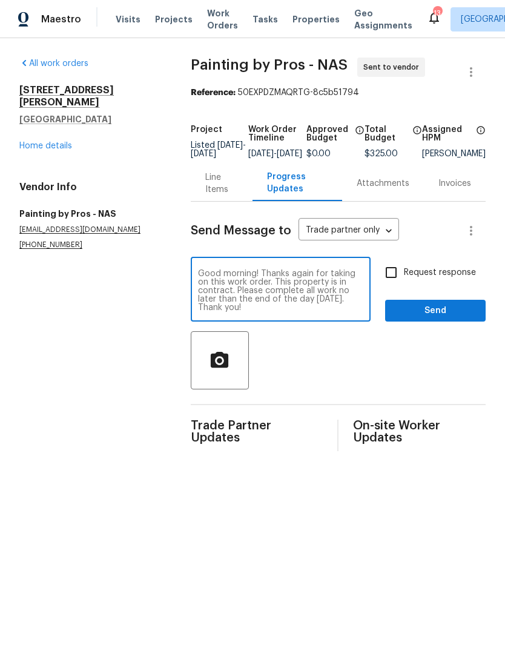
type textarea "Good morning! Thanks again for taking on this work order. This property is in c…"
click at [392, 274] on input "Request response" at bounding box center [390, 272] width 25 height 25
checkbox input "true"
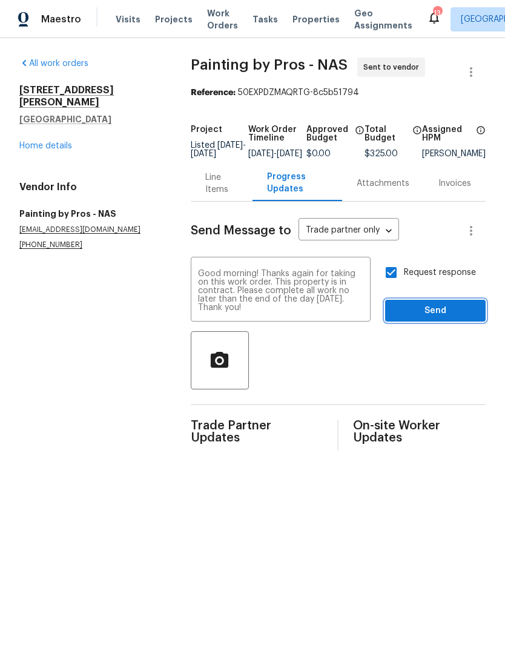
click at [401, 318] on span "Send" at bounding box center [435, 310] width 81 height 15
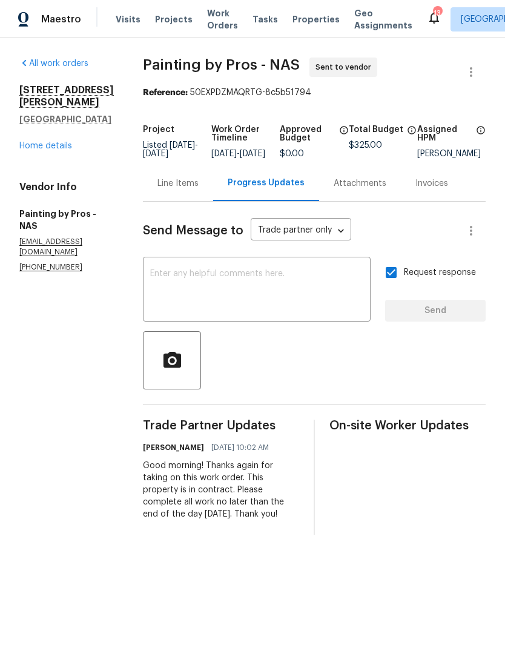
click at [194, 185] on div "Line Items" at bounding box center [178, 183] width 70 height 36
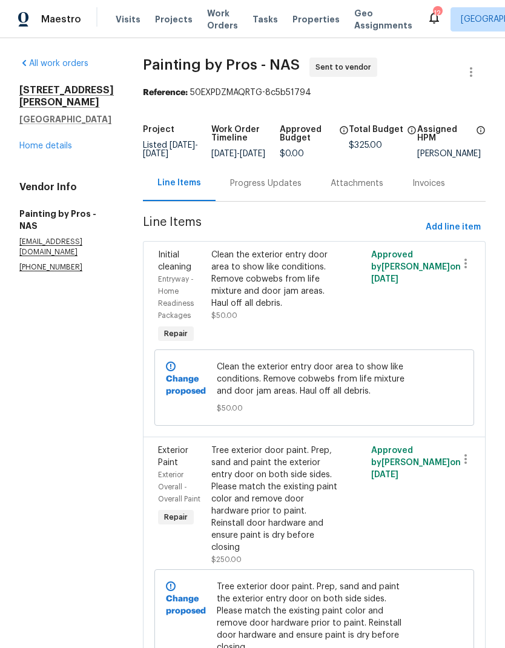
click at [260, 178] on div "Progress Updates" at bounding box center [266, 183] width 101 height 36
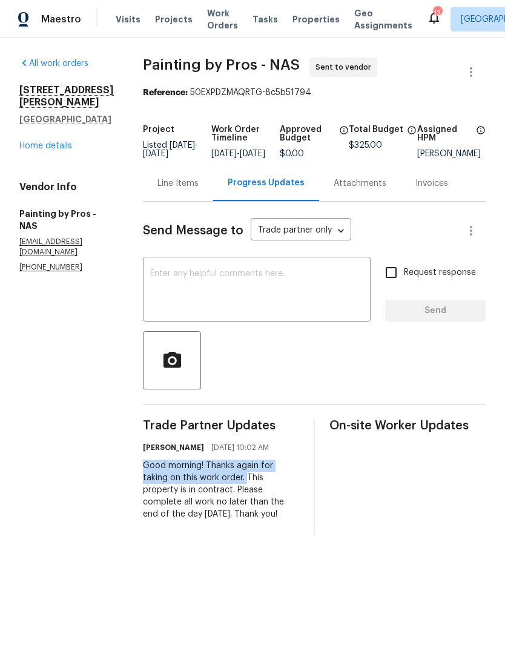
copy div "Good morning! Thanks again for taking on this work order."
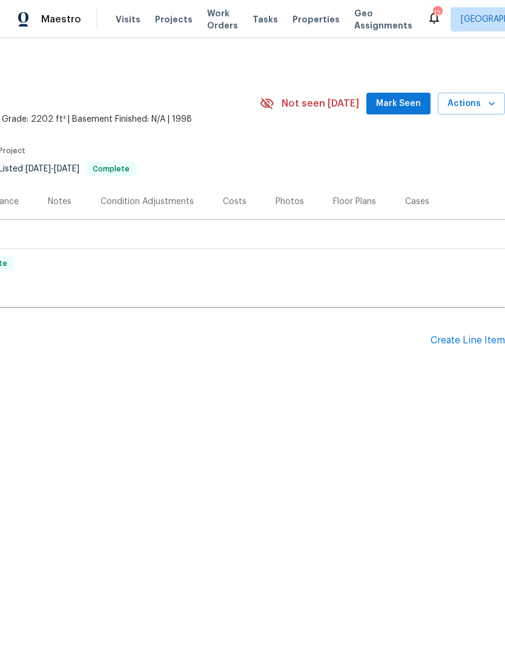
scroll to position [0, 179]
click at [455, 341] on div "Create Line Item" at bounding box center [467, 341] width 74 height 12
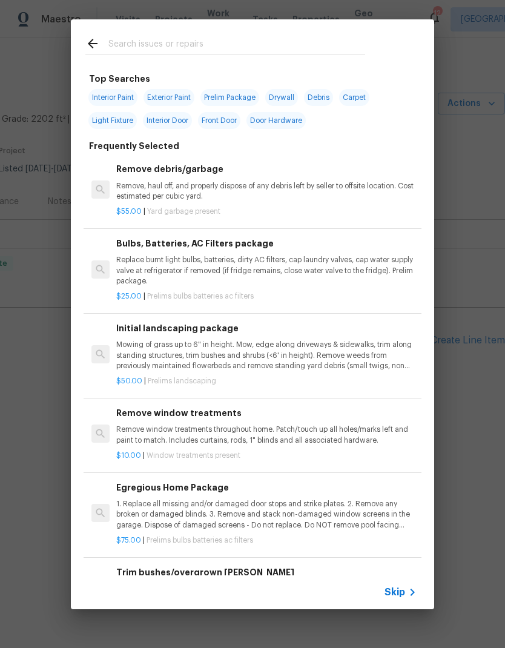
click at [165, 39] on input "text" at bounding box center [236, 45] width 257 height 18
type input "Press"
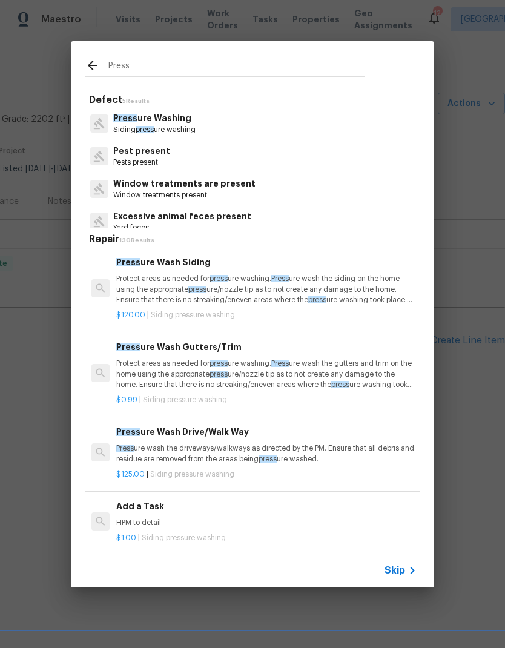
click at [136, 279] on p "Protect areas as needed for press ure washing. Press ure wash the siding on the…" at bounding box center [266, 289] width 300 height 31
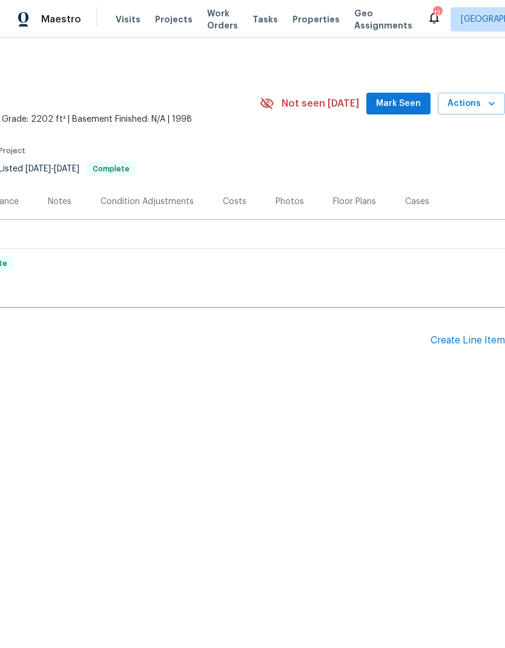
click at [469, 345] on div "Create Line Item" at bounding box center [467, 341] width 74 height 12
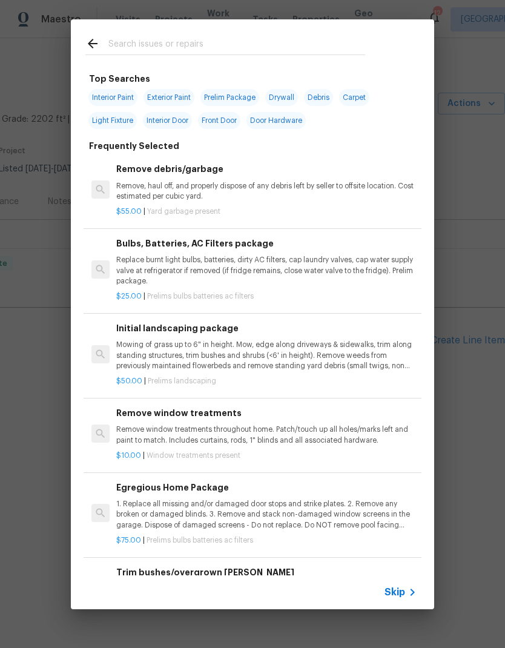
click at [146, 45] on input "text" at bounding box center [236, 45] width 257 height 18
type input "Pressure"
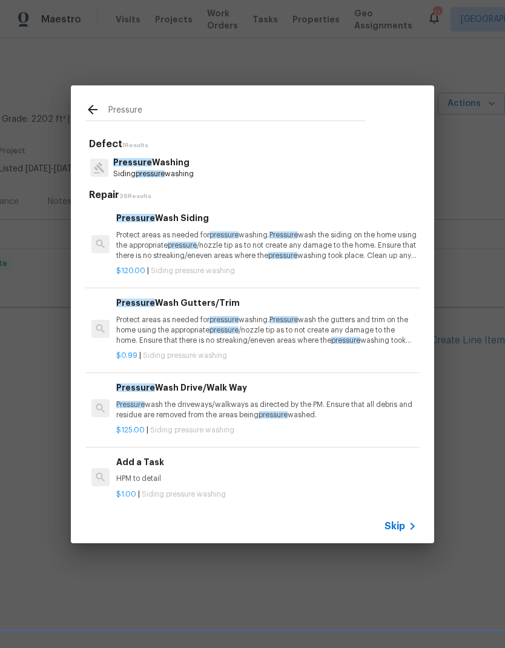
click at [188, 243] on p "Protect areas as needed for pressure washing. Pressure wash the siding on the h…" at bounding box center [266, 245] width 300 height 31
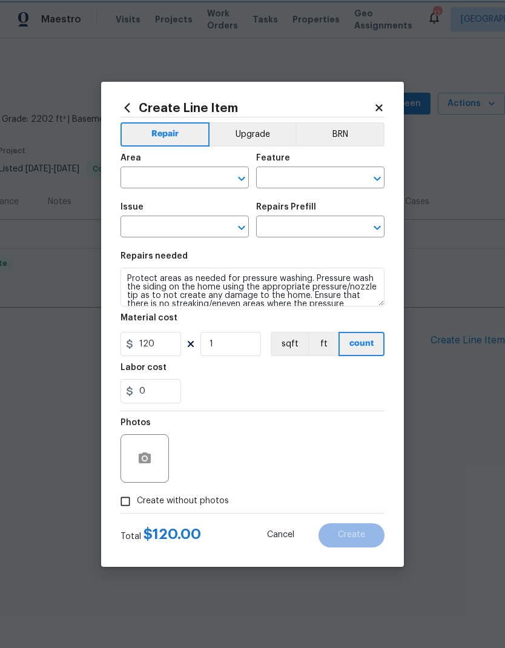
type input "Siding"
type input "Pressure Washing"
type input "Pressure Wash Siding $120.00"
click at [182, 180] on input "text" at bounding box center [167, 179] width 94 height 19
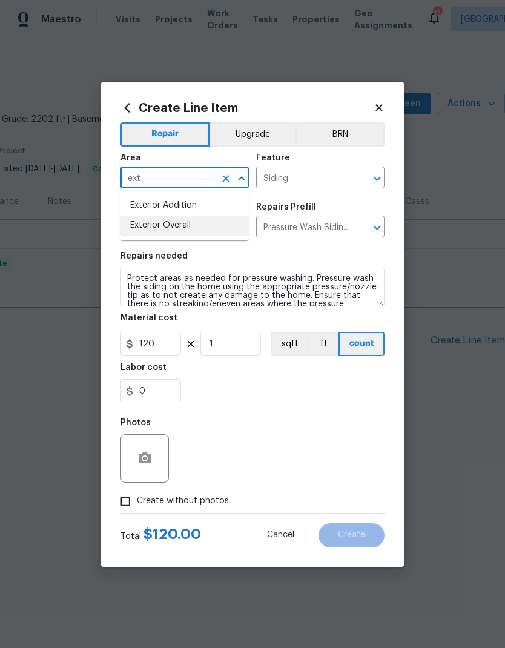
click at [151, 231] on li "Exterior Overall" at bounding box center [184, 226] width 128 height 20
type input "Exterior Overall"
click at [225, 387] on div "0" at bounding box center [252, 391] width 264 height 24
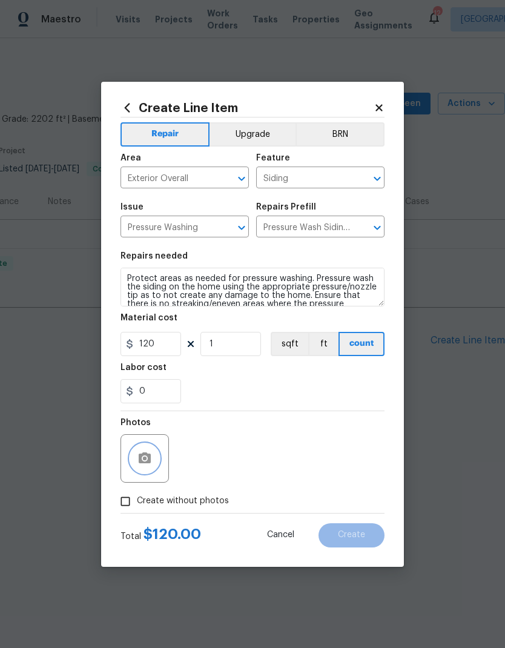
click at [140, 467] on button "button" at bounding box center [144, 458] width 29 height 29
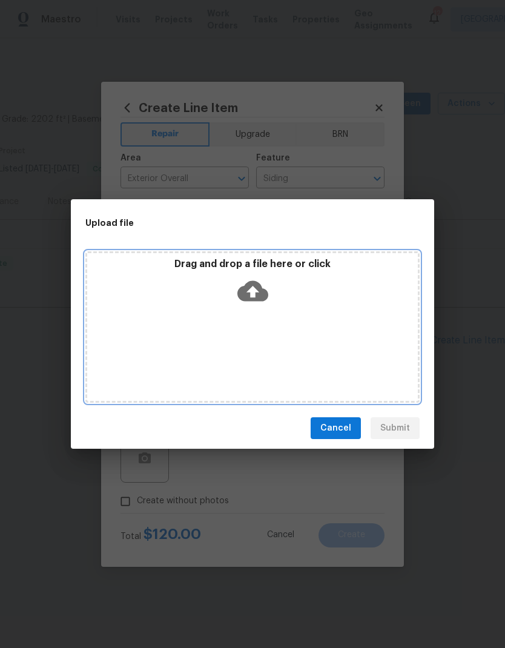
click at [255, 290] on icon at bounding box center [252, 290] width 31 height 31
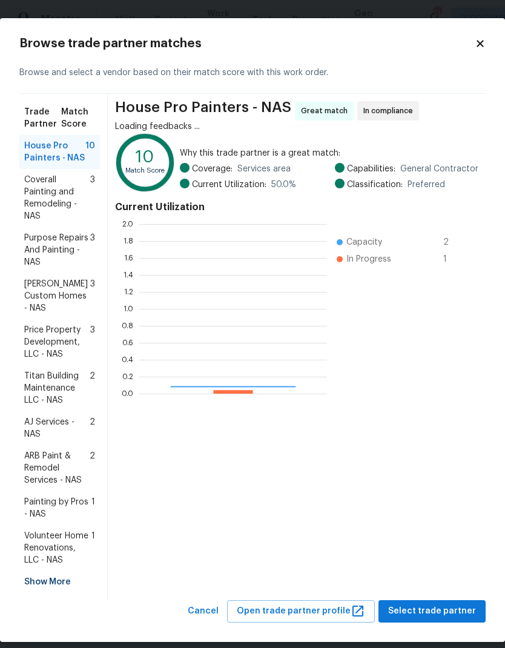
scroll to position [170, 188]
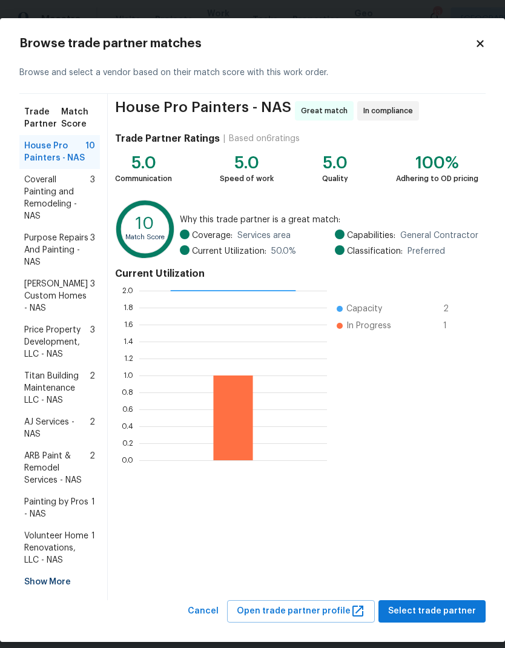
click at [37, 498] on span "Painting by Pros - NAS" at bounding box center [57, 508] width 67 height 24
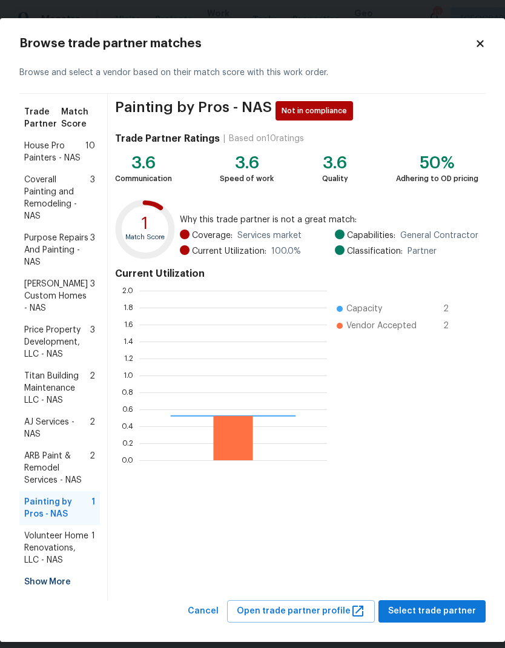
click at [428, 561] on div "Painting by Pros - NAS Not in compliance Trade Partner Ratings | Based on 10 ra…" at bounding box center [297, 347] width 378 height 506
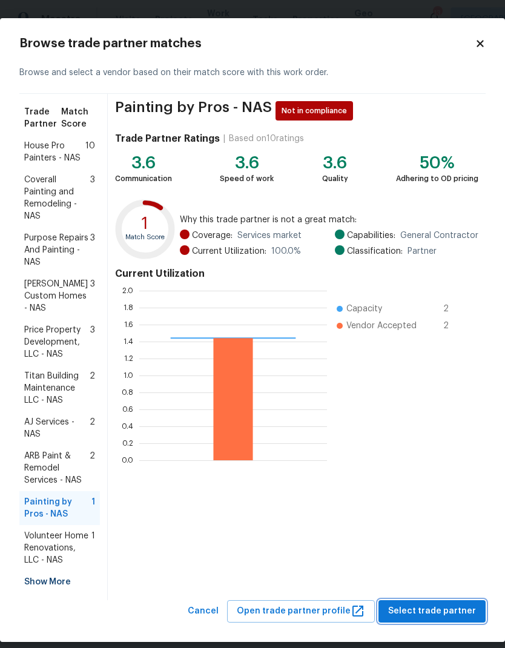
click at [411, 604] on span "Select trade partner" at bounding box center [432, 611] width 88 height 15
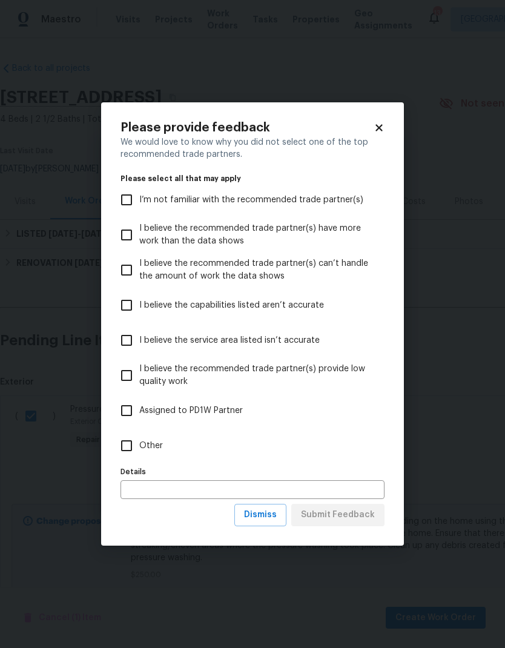
click at [127, 449] on input "Other" at bounding box center [126, 445] width 25 height 25
checkbox input "true"
click at [328, 518] on span "Submit Feedback" at bounding box center [338, 514] width 74 height 15
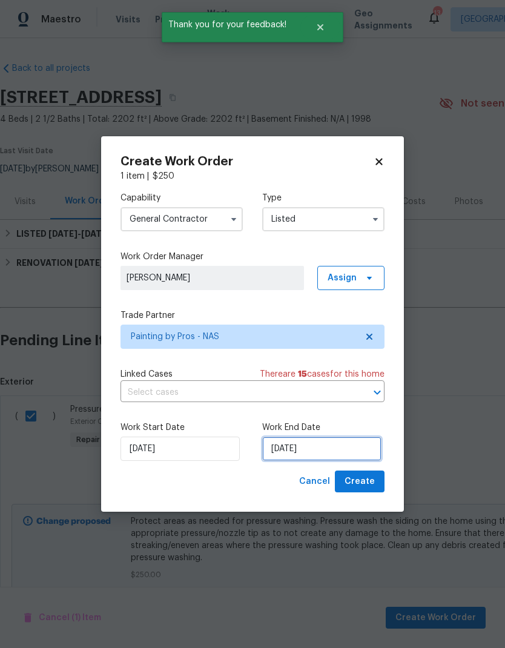
click at [307, 452] on input "[DATE]" at bounding box center [321, 449] width 119 height 24
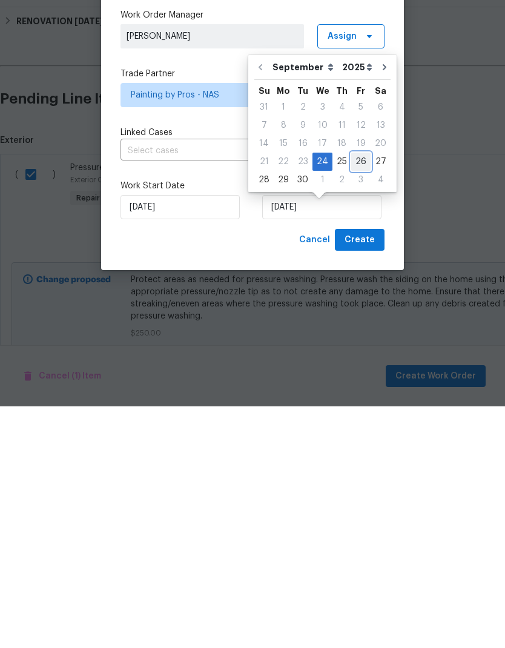
click at [358, 395] on div "26" at bounding box center [360, 403] width 19 height 17
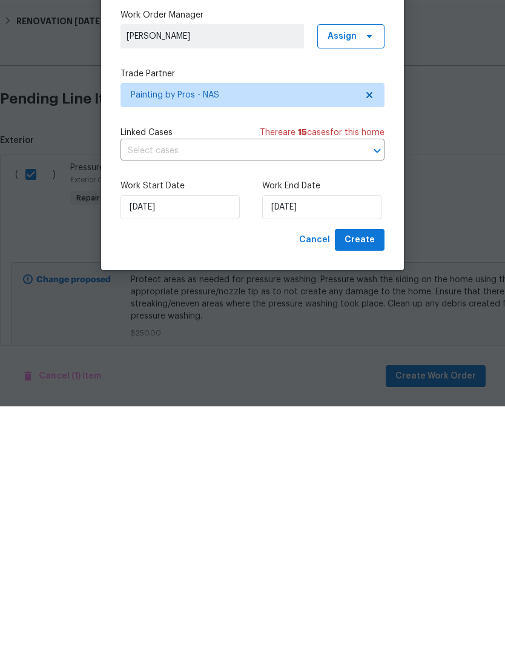
type input "[DATE]"
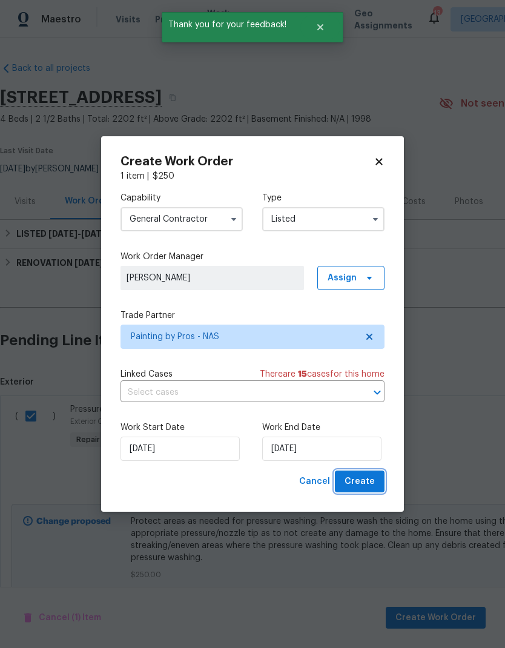
click at [363, 478] on span "Create" at bounding box center [359, 481] width 30 height 15
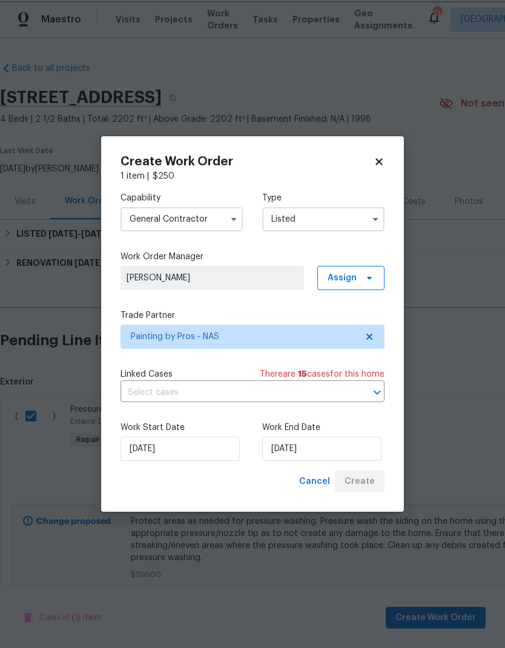
checkbox input "false"
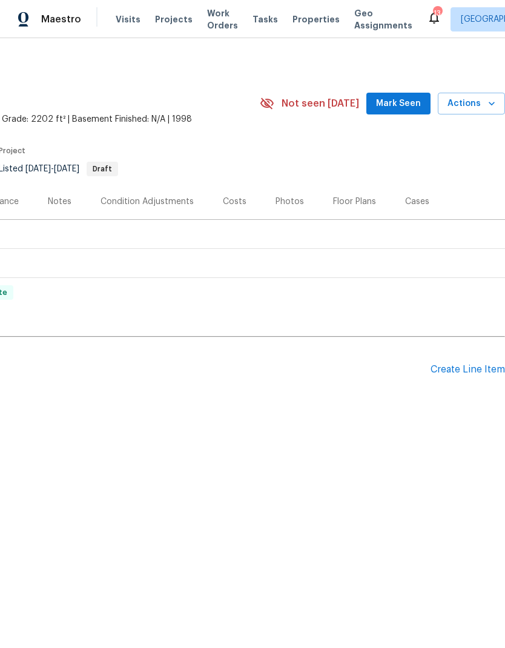
scroll to position [0, 179]
click at [219, 25] on span "Work Orders" at bounding box center [222, 19] width 31 height 24
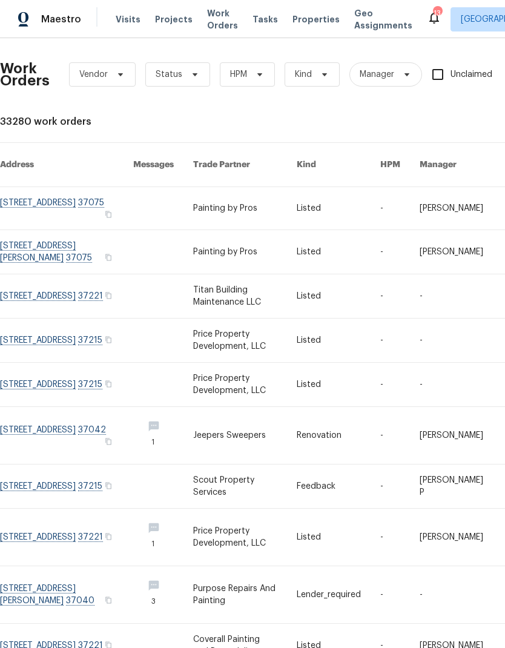
click at [226, 187] on link at bounding box center [245, 208] width 104 height 42
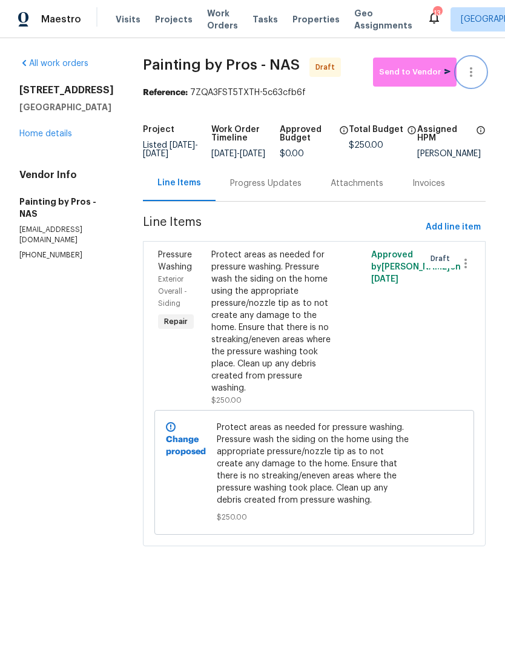
click at [475, 73] on icon "button" at bounding box center [471, 72] width 15 height 15
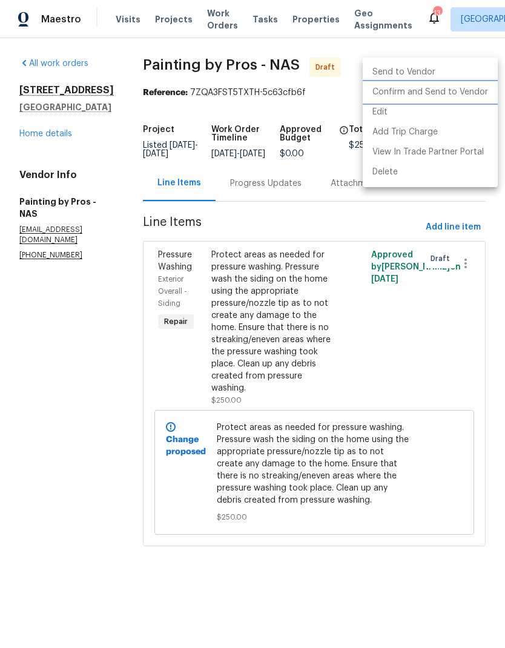
click at [420, 85] on li "Confirm and Send to Vendor" at bounding box center [430, 92] width 135 height 20
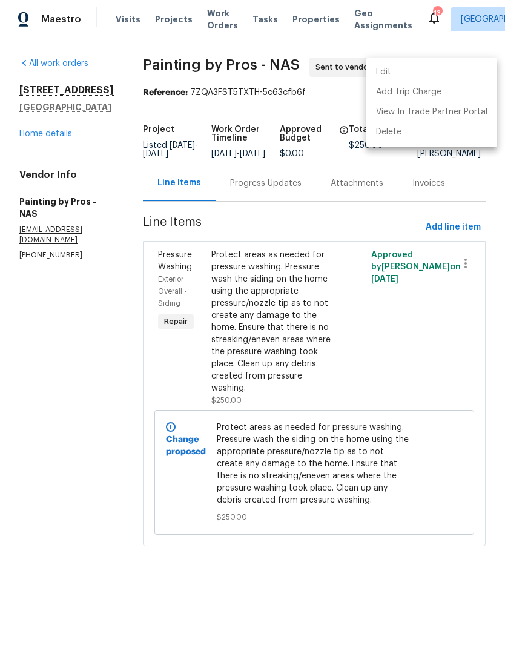
click at [64, 300] on div at bounding box center [252, 324] width 505 height 648
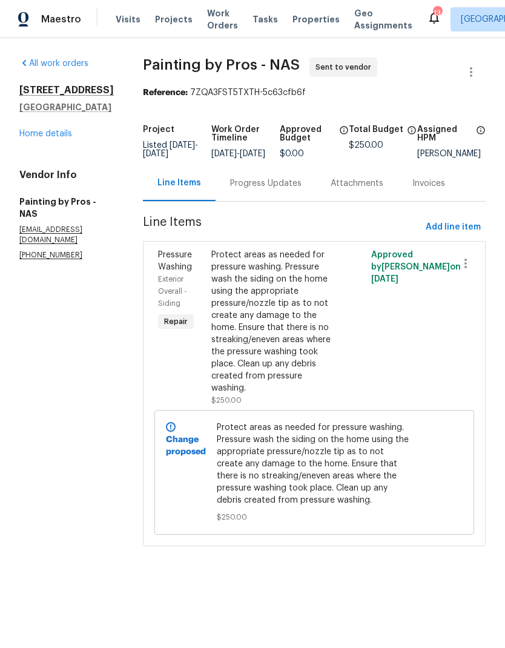
click at [281, 190] on div "Progress Updates" at bounding box center [265, 183] width 71 height 12
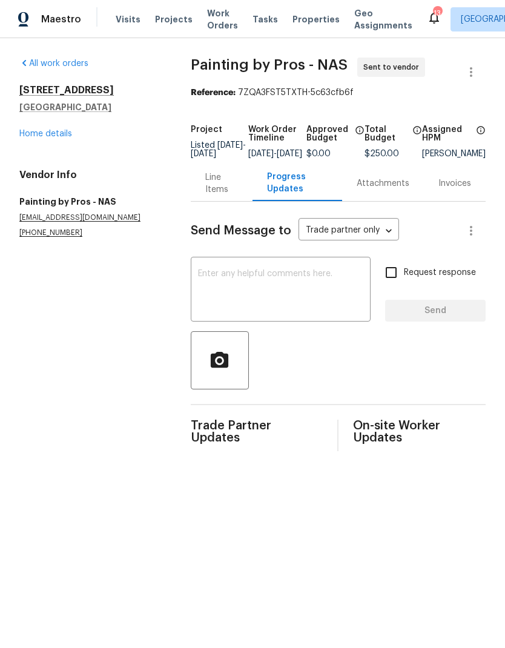
click at [207, 296] on textarea at bounding box center [280, 290] width 165 height 42
click at [209, 288] on textarea at bounding box center [280, 290] width 165 height 42
paste textarea "Good morning! Thanks again for taking on this work order."
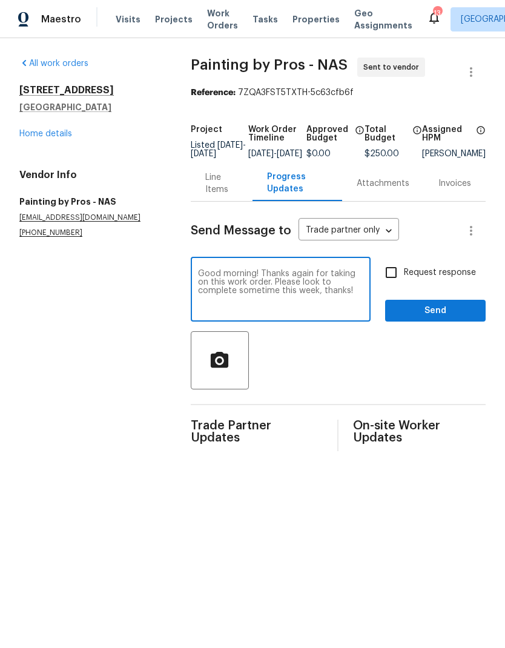
type textarea "Good morning! Thanks again for taking on this work order. Please look to comple…"
click at [420, 279] on span "Request response" at bounding box center [440, 272] width 72 height 13
click at [404, 283] on input "Request response" at bounding box center [390, 272] width 25 height 25
checkbox input "true"
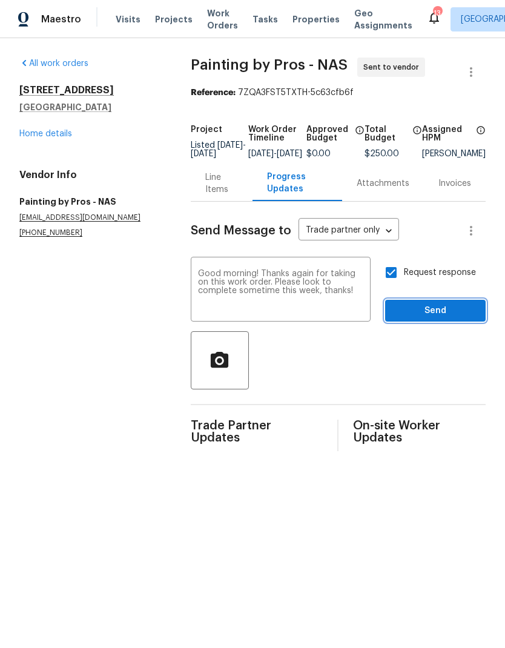
click at [435, 318] on span "Send" at bounding box center [435, 310] width 81 height 15
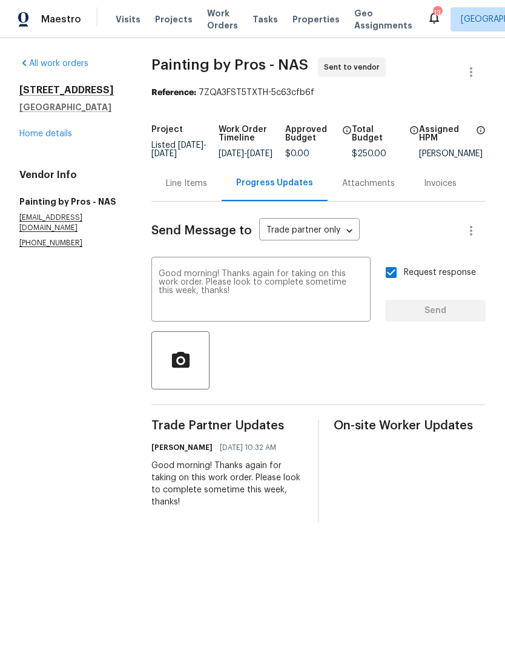
click at [40, 132] on link "Home details" at bounding box center [45, 134] width 53 height 8
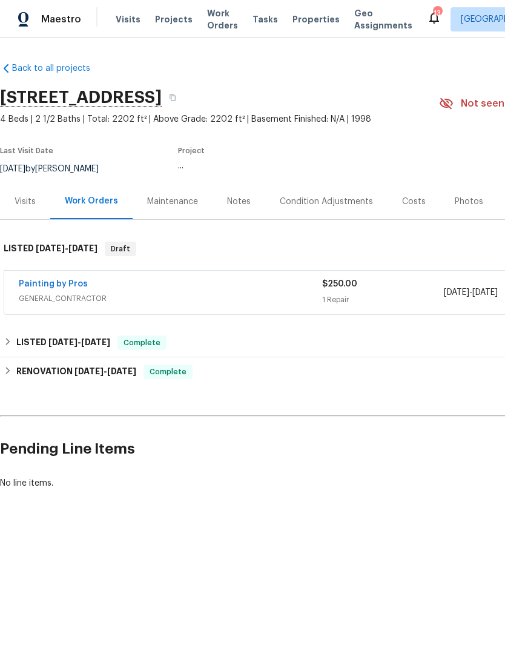
click at [19, 203] on div "Visits" at bounding box center [25, 202] width 21 height 12
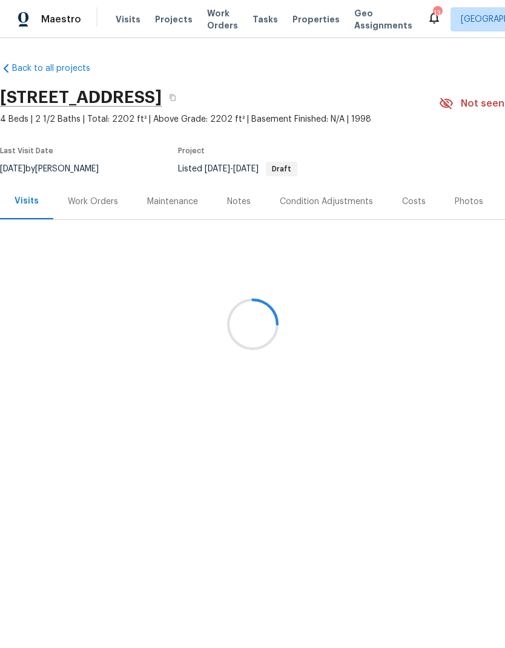
click at [237, 199] on div at bounding box center [252, 324] width 505 height 648
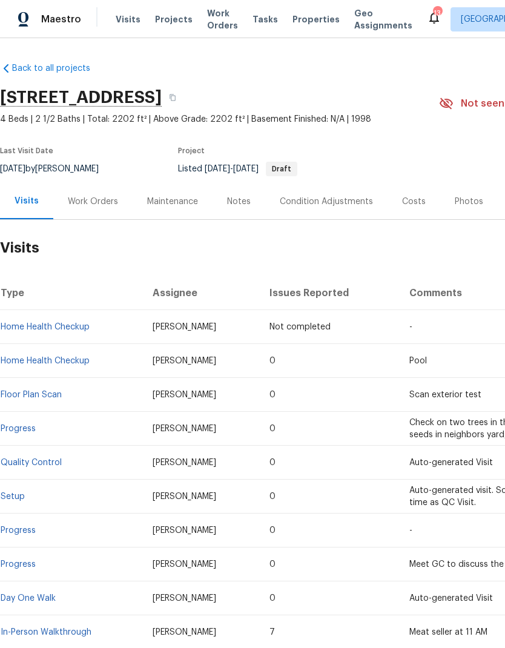
click at [236, 206] on div "Notes" at bounding box center [239, 202] width 24 height 12
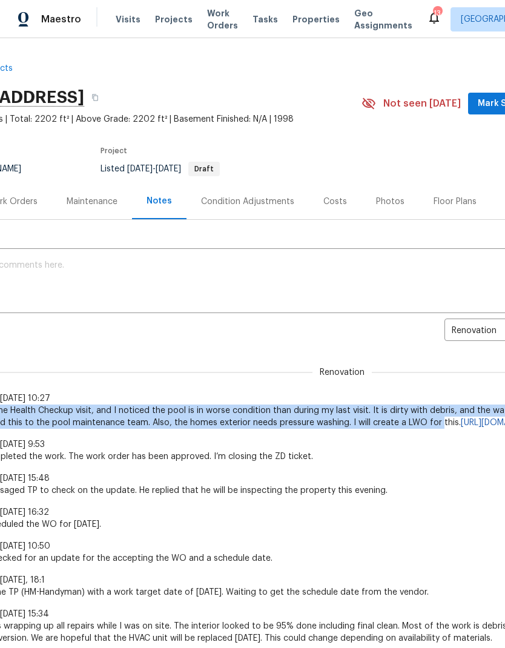
scroll to position [0, 78]
copy span "am here for a Home Health Checkup visit, and I noticed the pool is in worse con…"
